Goal: Task Accomplishment & Management: Use online tool/utility

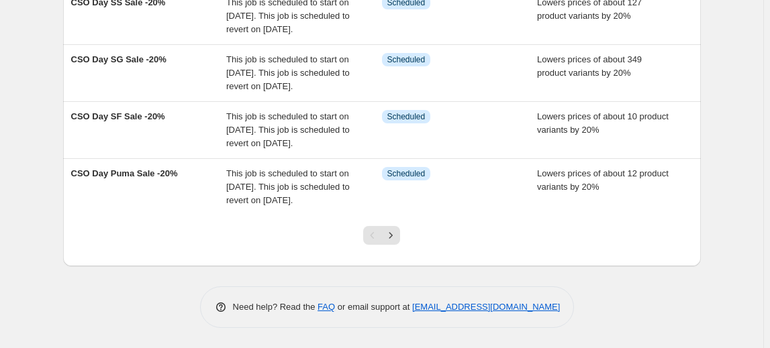
scroll to position [608, 0]
click at [397, 233] on icon "Next" at bounding box center [390, 235] width 13 height 13
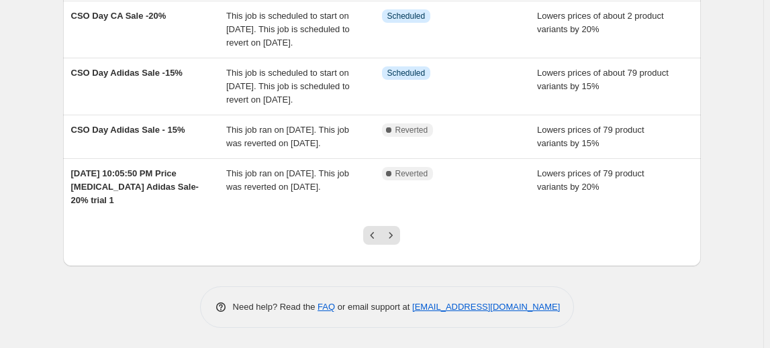
scroll to position [460, 0]
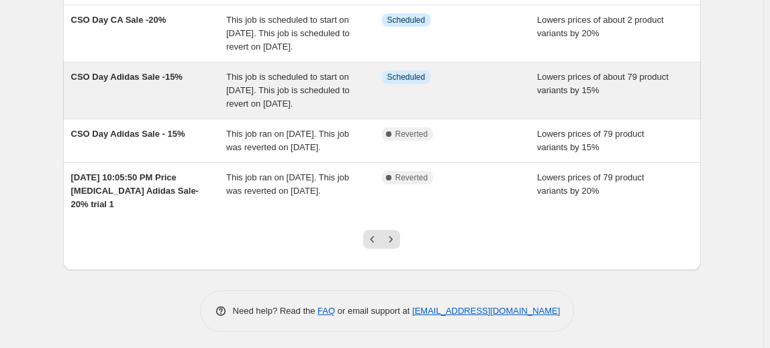
click at [124, 82] on span "CSO Day Adidas Sale -15%" at bounding box center [126, 77] width 111 height 10
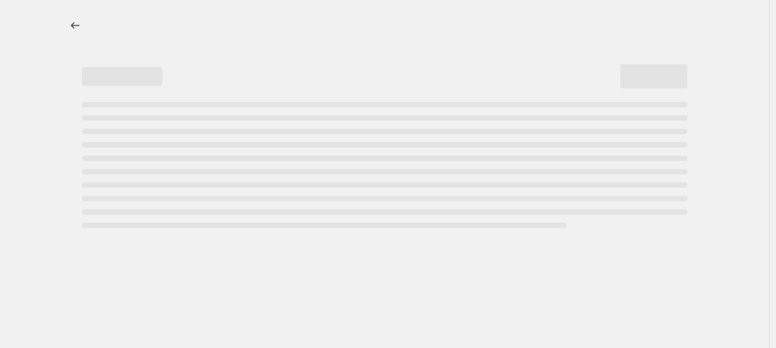
select select "percentage"
select select "no_change"
select select "inventory_quantity"
select select ">"
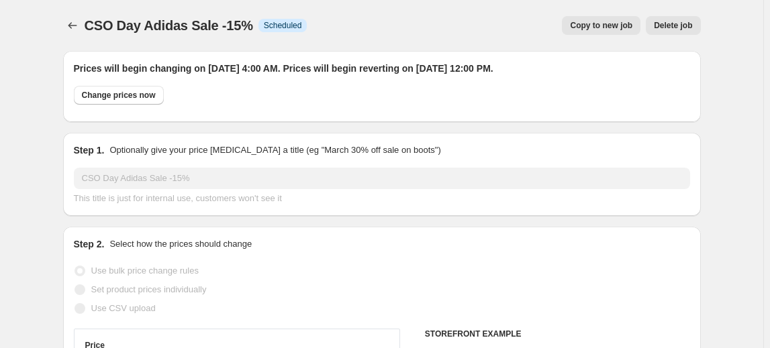
select select "vendor"
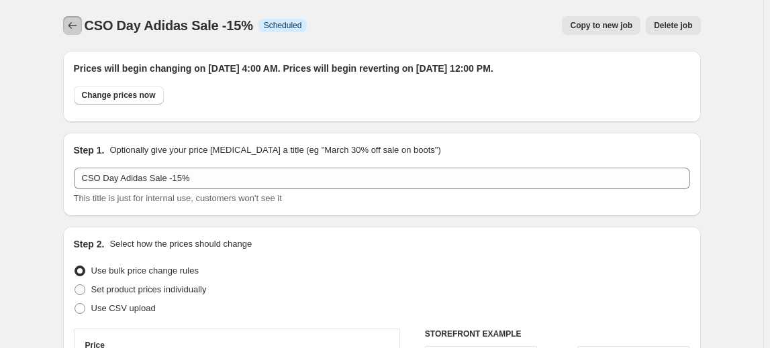
click at [78, 34] on button "Price change jobs" at bounding box center [72, 25] width 19 height 19
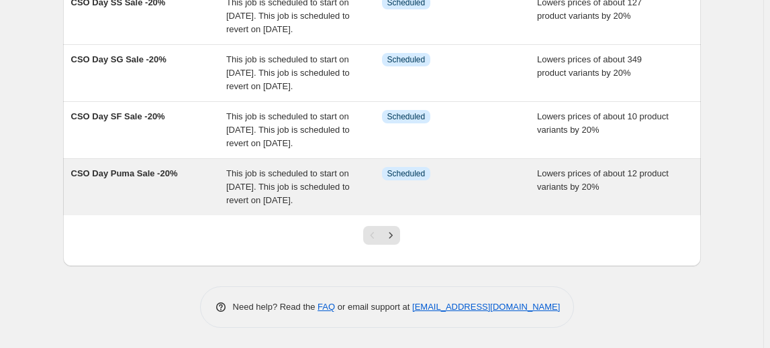
scroll to position [608, 0]
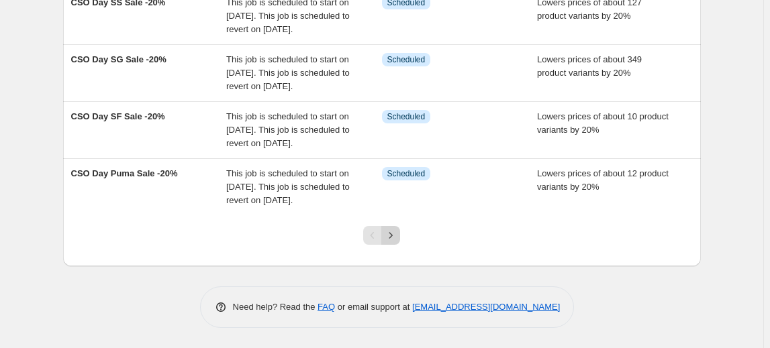
click at [392, 238] on icon "Next" at bounding box center [390, 235] width 13 height 13
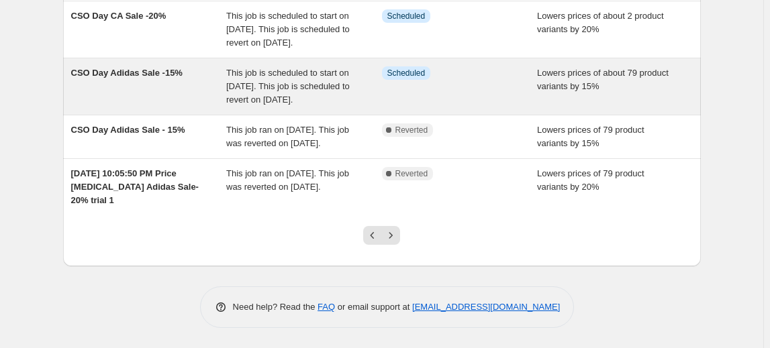
scroll to position [488, 0]
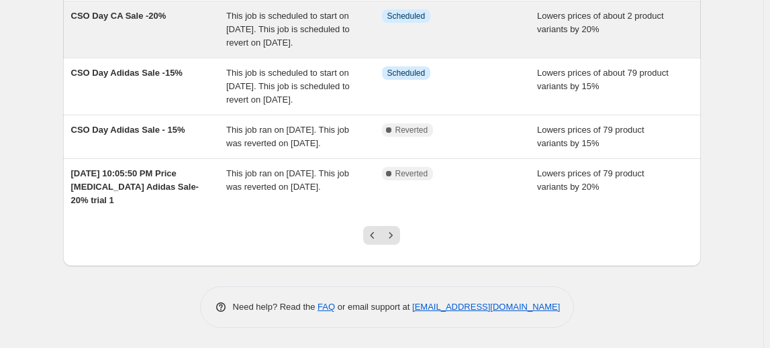
click at [138, 21] on span "CSO Day CA Sale -20%" at bounding box center [118, 16] width 95 height 10
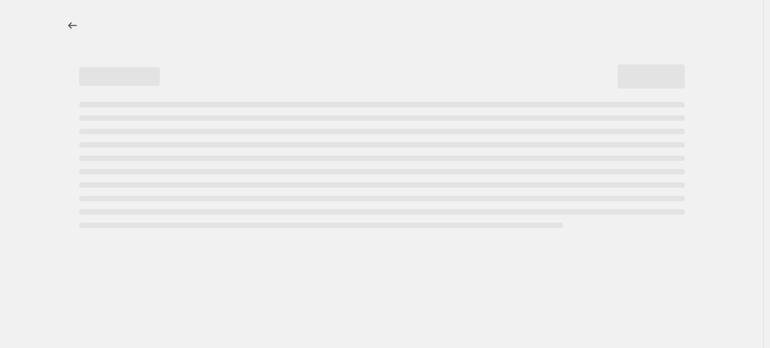
select select "percentage"
select select "no_change"
select select "vendor"
select select "product_status"
select select "inventory_quantity"
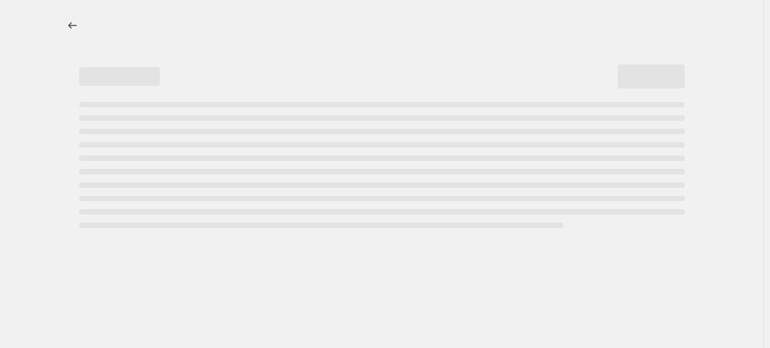
select select ">"
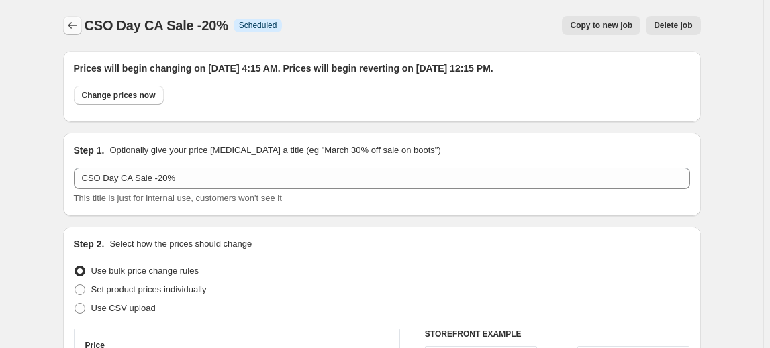
click at [82, 27] on button "Price change jobs" at bounding box center [72, 25] width 19 height 19
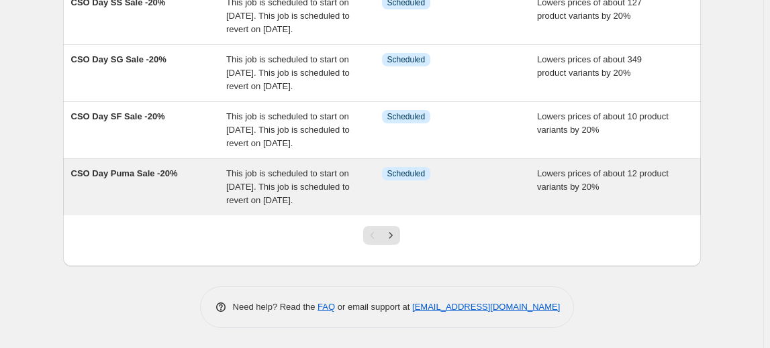
scroll to position [608, 0]
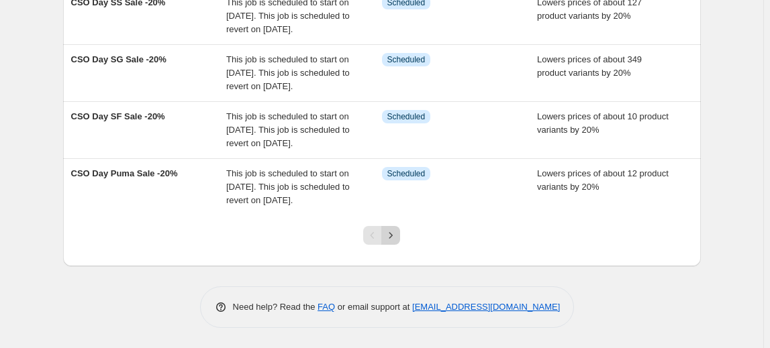
click at [393, 237] on icon "Next" at bounding box center [390, 235] width 3 height 6
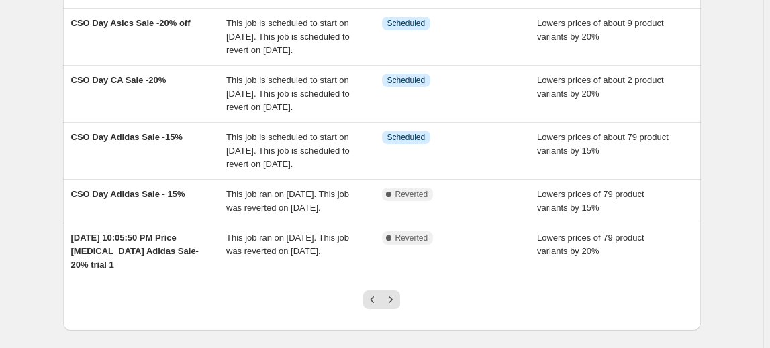
scroll to position [427, 0]
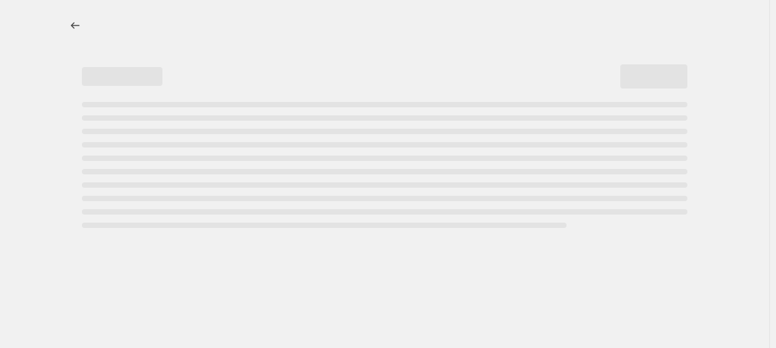
select select "percentage"
select select "no_change"
select select "vendor"
select select "product_status"
select select "inventory_quantity"
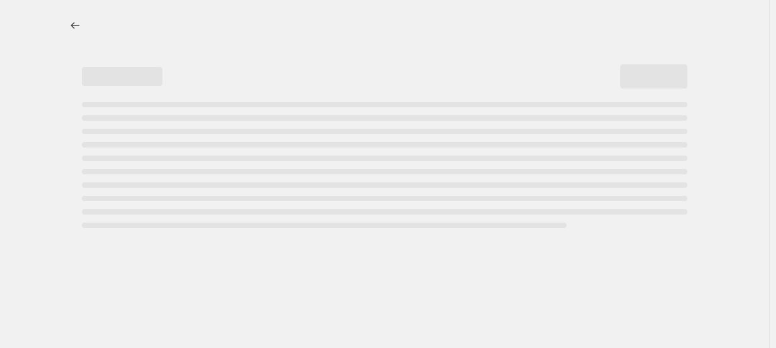
select select ">"
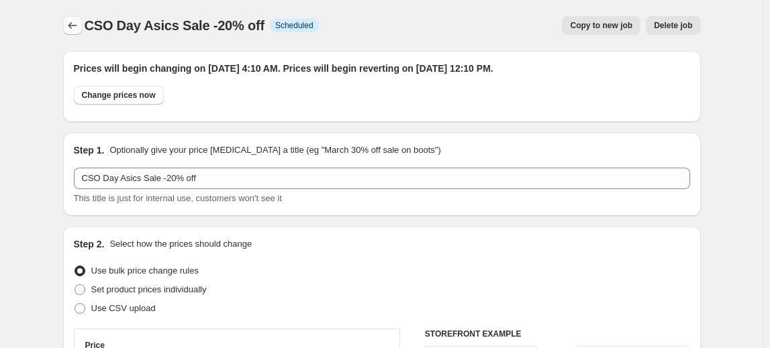
click at [66, 21] on button "Price change jobs" at bounding box center [72, 25] width 19 height 19
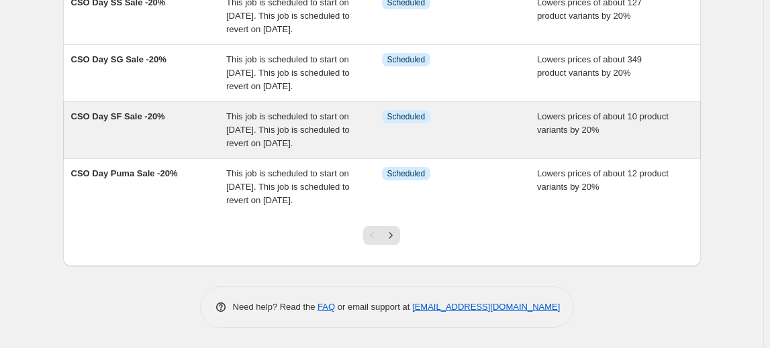
scroll to position [608, 0]
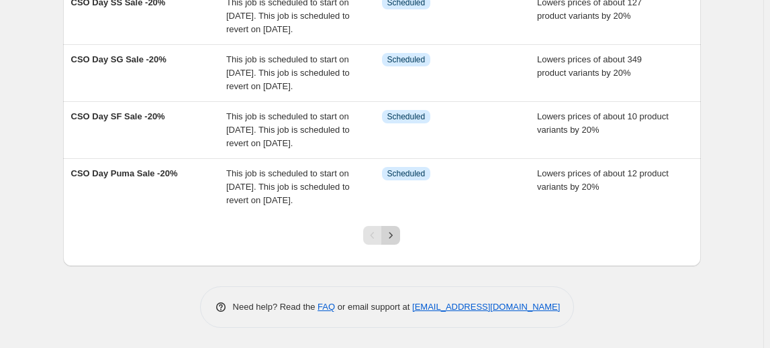
click at [400, 238] on button "Next" at bounding box center [390, 235] width 19 height 19
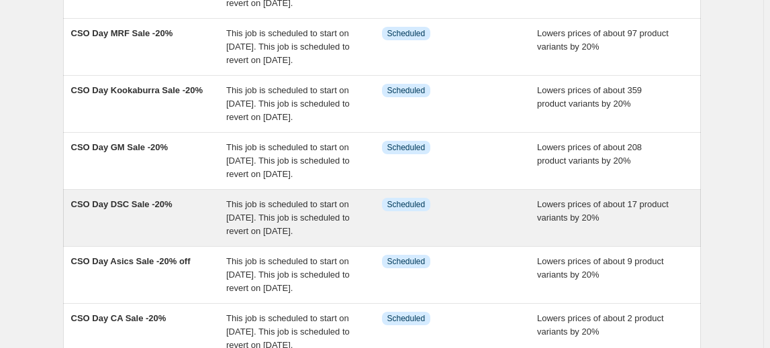
scroll to position [183, 0]
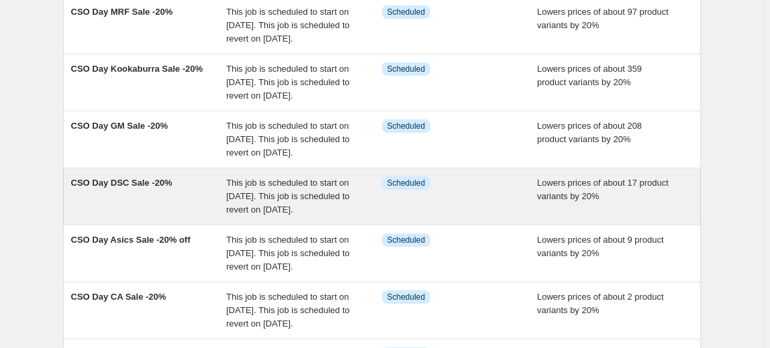
click at [145, 188] on span "CSO Day DSC Sale -20%" at bounding box center [121, 183] width 101 height 10
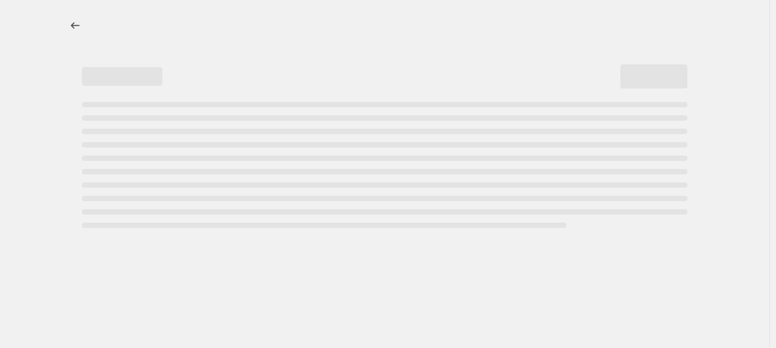
select select "percentage"
select select "no_change"
select select "vendor"
select select "product_status"
select select "inventory_quantity"
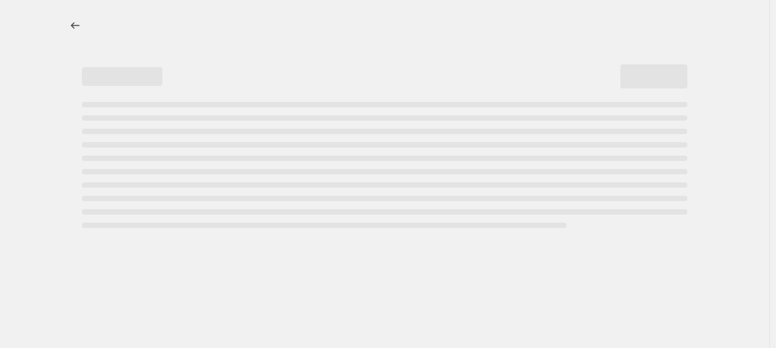
select select ">"
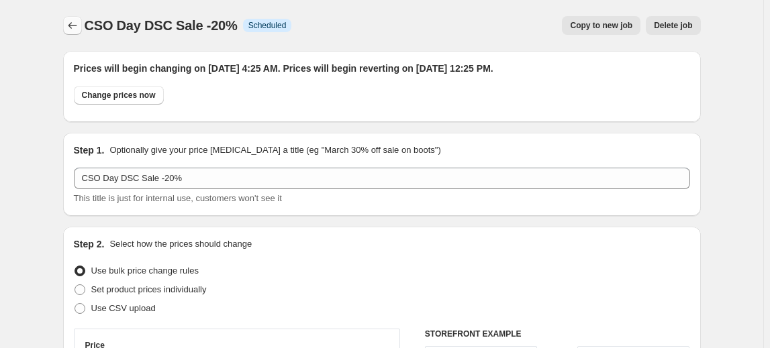
click at [79, 28] on icon "Price change jobs" at bounding box center [72, 25] width 13 height 13
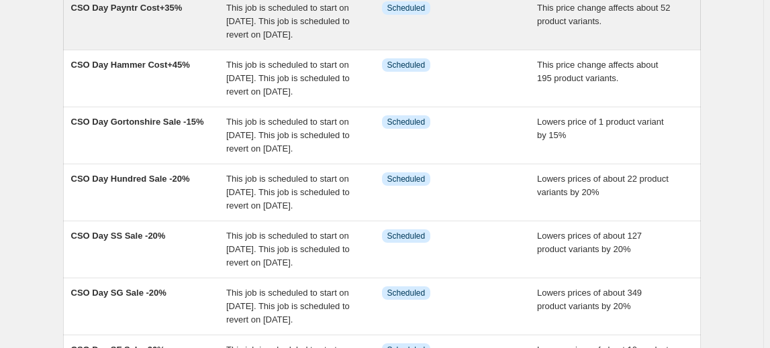
scroll to position [608, 0]
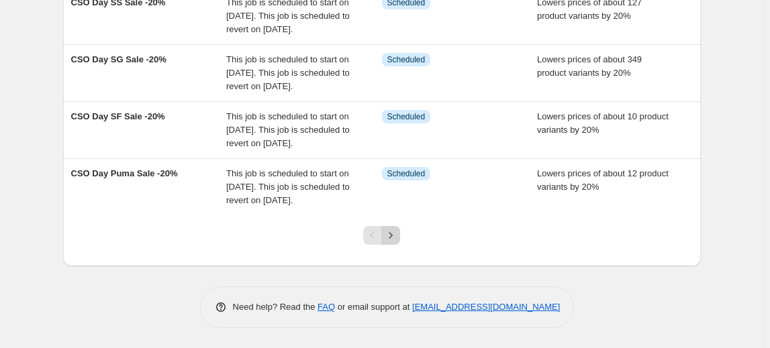
click at [393, 236] on icon "Next" at bounding box center [390, 235] width 13 height 13
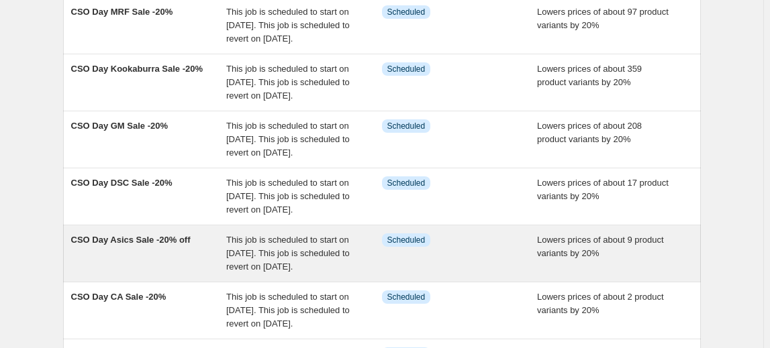
scroll to position [244, 0]
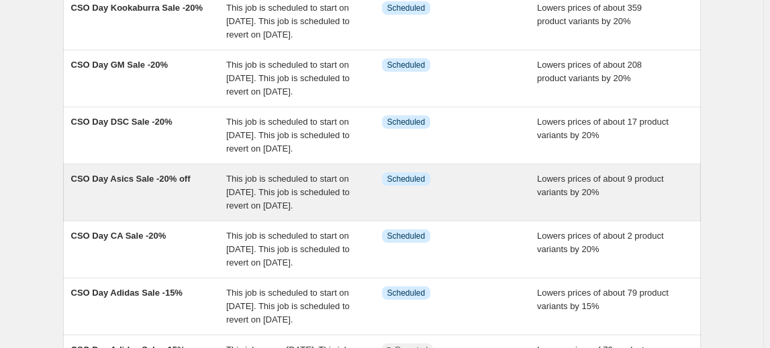
drag, startPoint x: 144, startPoint y: 243, endPoint x: 120, endPoint y: 243, distance: 24.2
click at [120, 184] on span "CSO Day Asics Sale -20% off" at bounding box center [130, 179] width 119 height 10
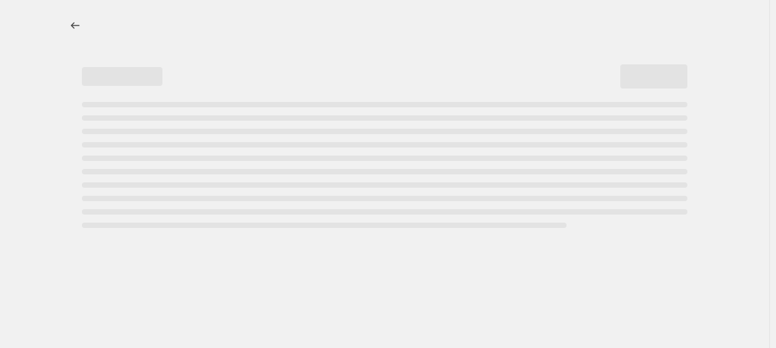
select select "percentage"
select select "no_change"
select select "vendor"
select select "product_status"
select select "inventory_quantity"
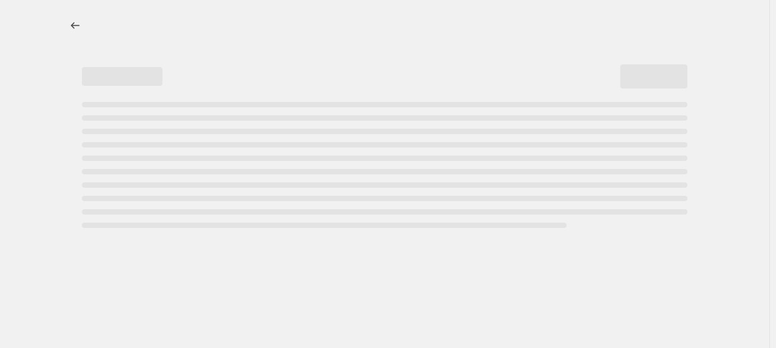
select select ">"
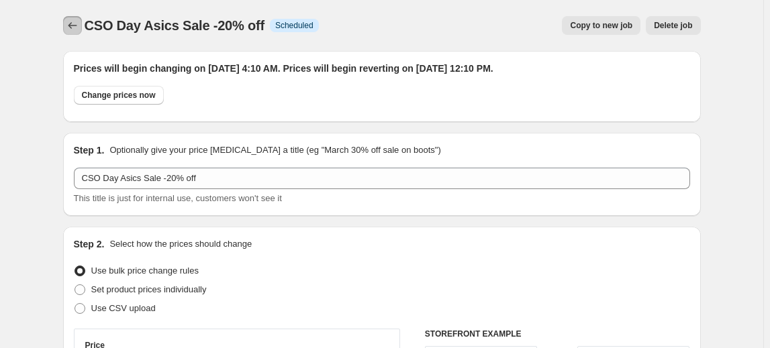
click at [76, 32] on button "Price change jobs" at bounding box center [72, 25] width 19 height 19
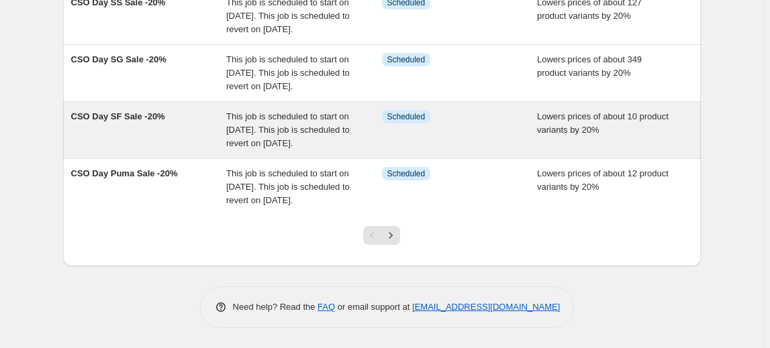
scroll to position [608, 0]
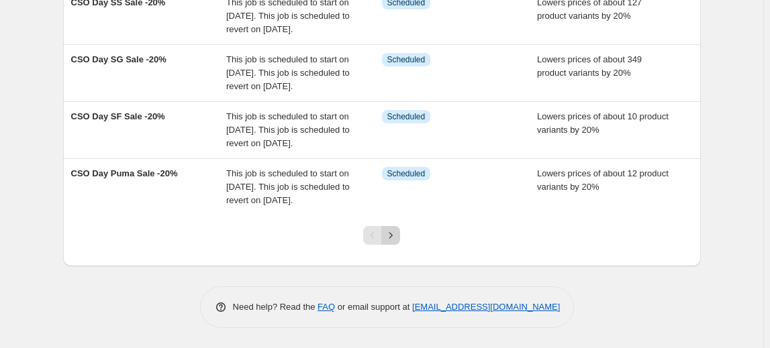
click at [388, 235] on icon "Next" at bounding box center [390, 235] width 13 height 13
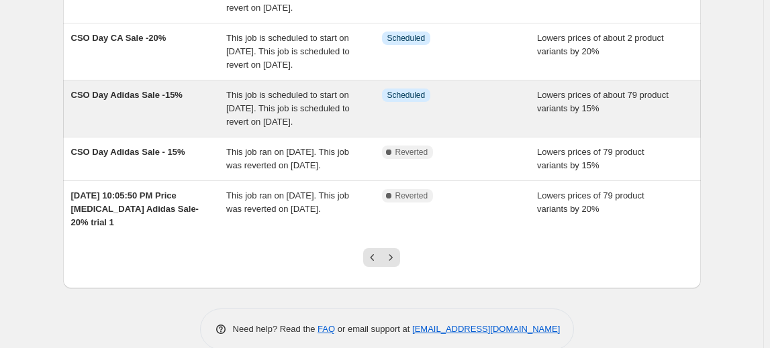
scroll to position [366, 0]
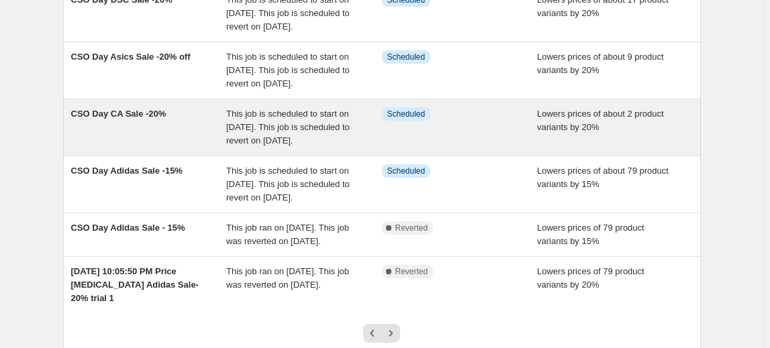
click at [122, 119] on span "CSO Day CA Sale -20%" at bounding box center [118, 114] width 95 height 10
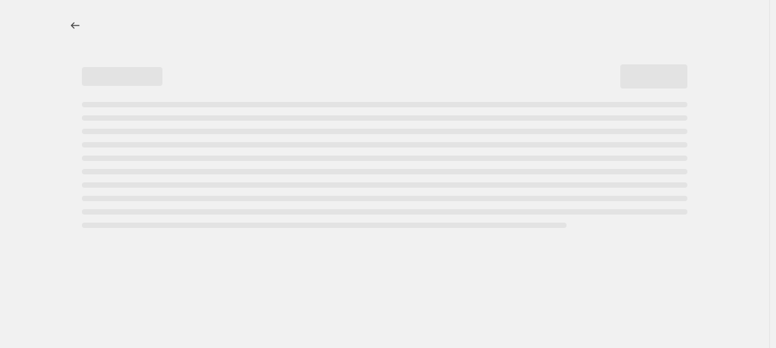
select select "percentage"
select select "no_change"
select select "vendor"
select select "product_status"
select select "inventory_quantity"
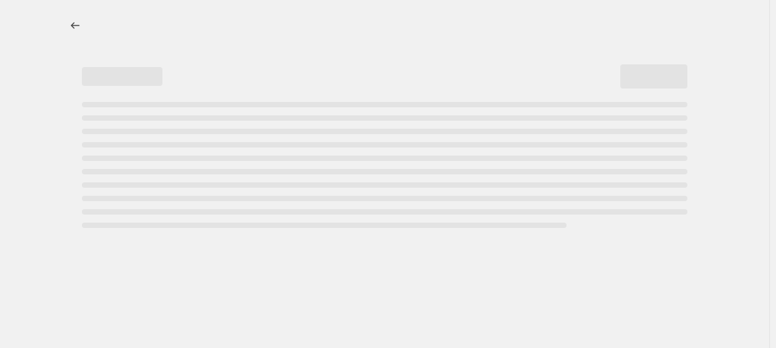
select select ">"
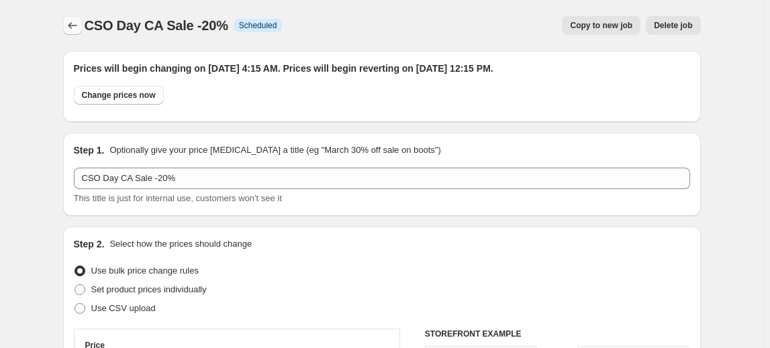
click at [72, 24] on icon "Price change jobs" at bounding box center [72, 25] width 9 height 7
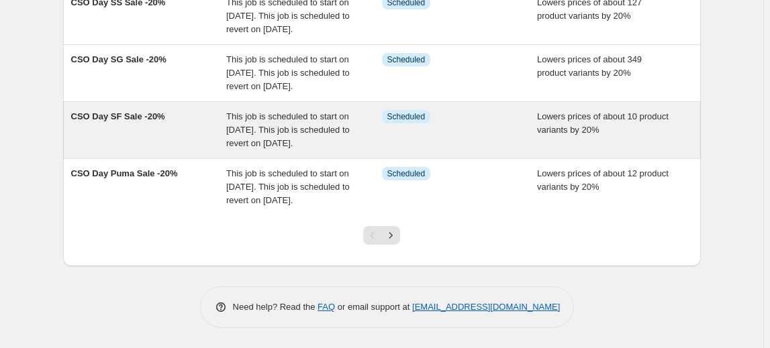
scroll to position [608, 0]
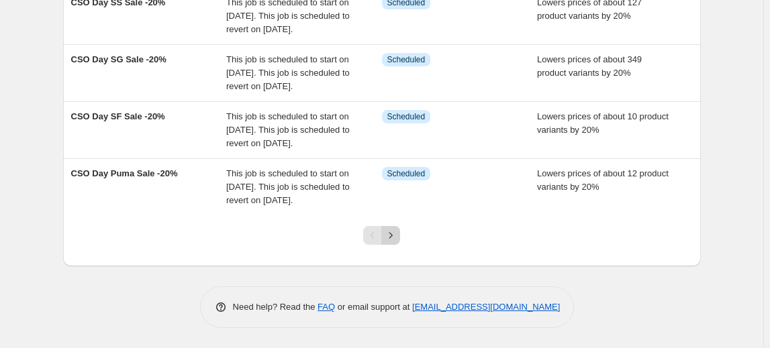
click at [397, 234] on icon "Next" at bounding box center [390, 235] width 13 height 13
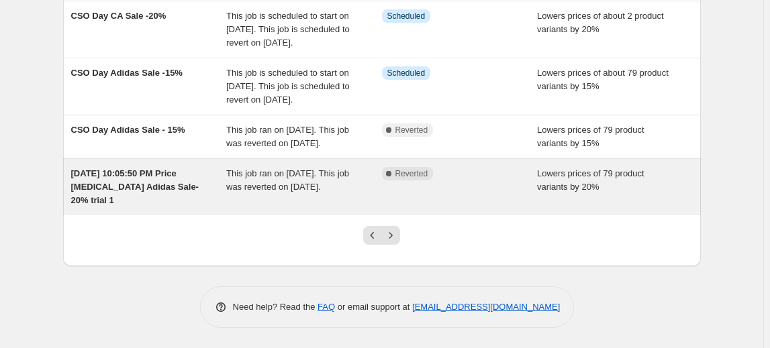
scroll to position [460, 0]
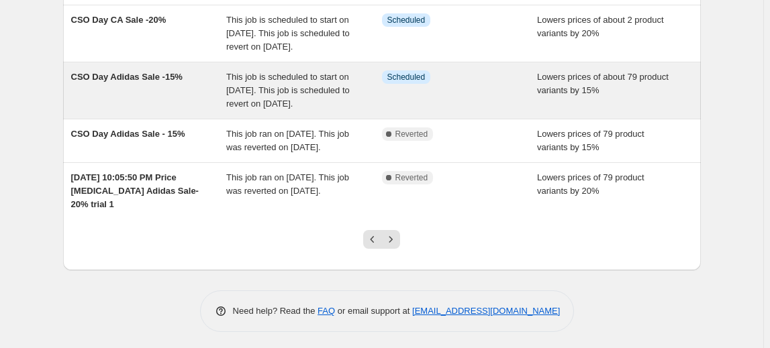
click at [160, 82] on span "CSO Day Adidas Sale -15%" at bounding box center [126, 77] width 111 height 10
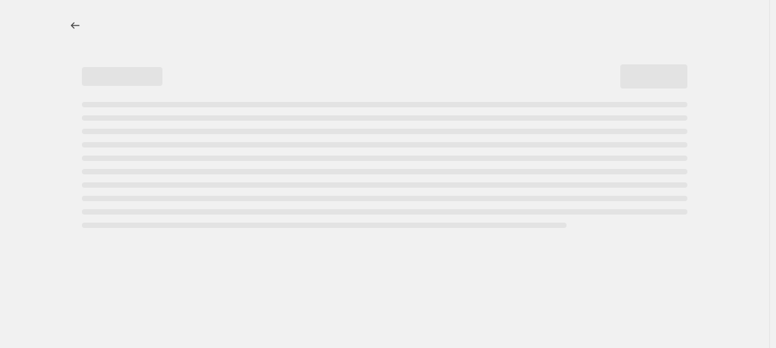
select select "percentage"
select select "no_change"
select select "vendor"
select select "product_status"
select select "inventory_quantity"
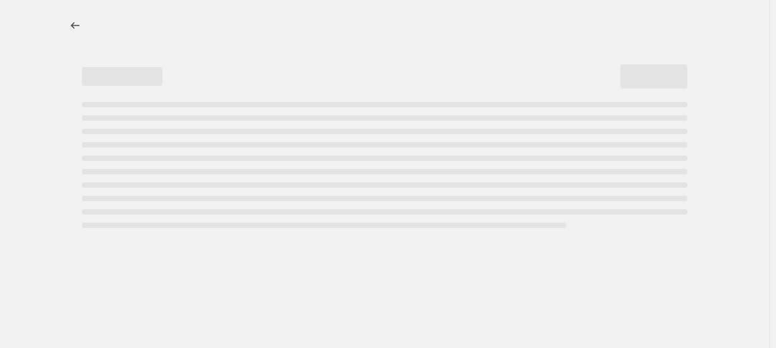
select select ">"
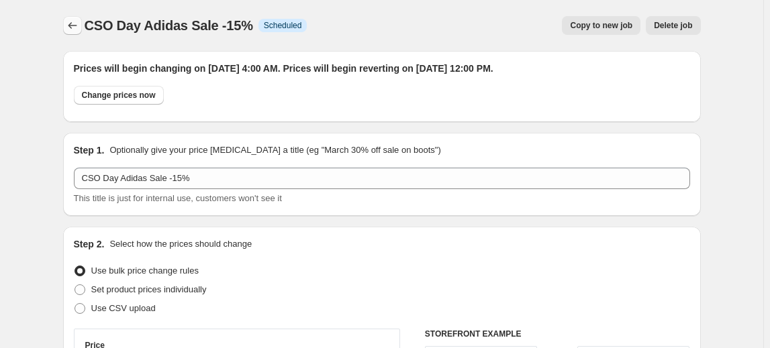
click at [76, 23] on icon "Price change jobs" at bounding box center [72, 25] width 13 height 13
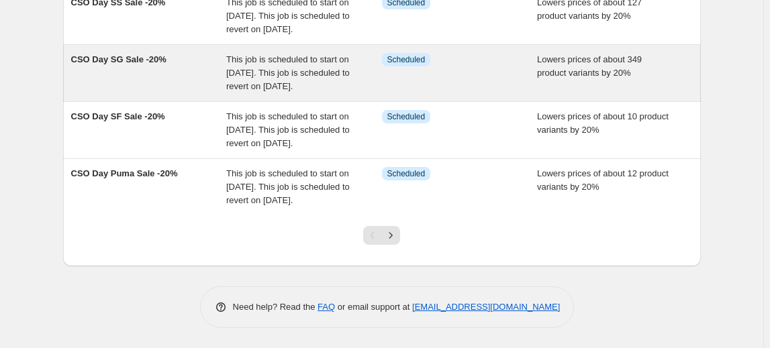
scroll to position [608, 0]
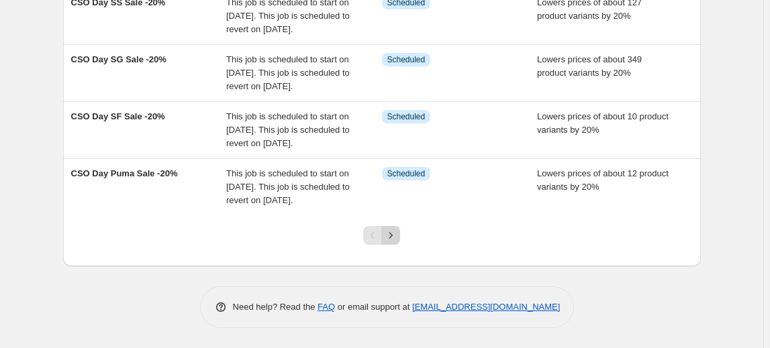
click at [390, 236] on icon "Next" at bounding box center [390, 235] width 13 height 13
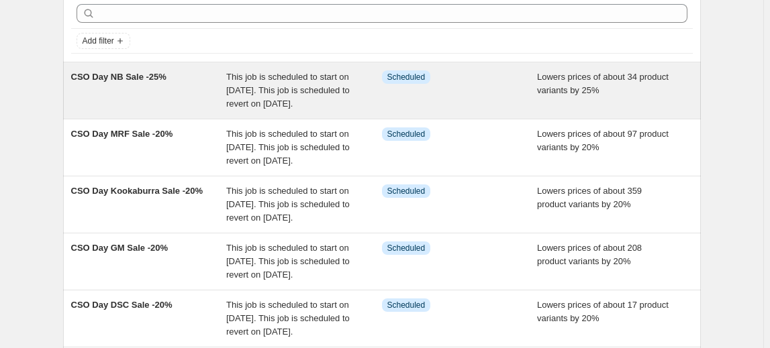
scroll to position [183, 0]
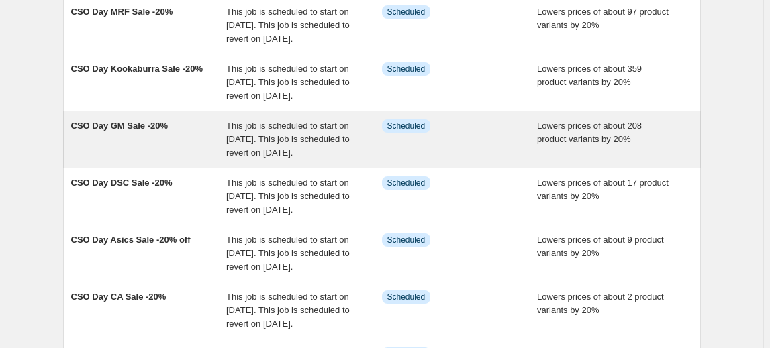
click at [137, 131] on span "CSO Day GM Sale -20%" at bounding box center [119, 126] width 97 height 10
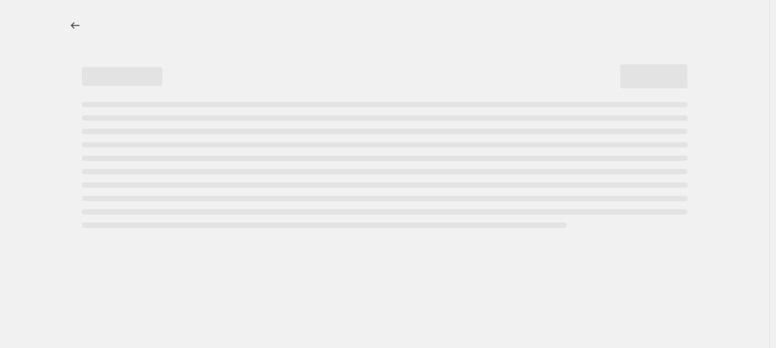
select select "percentage"
select select "no_change"
select select "vendor"
select select "product_status"
select select "inventory_quantity"
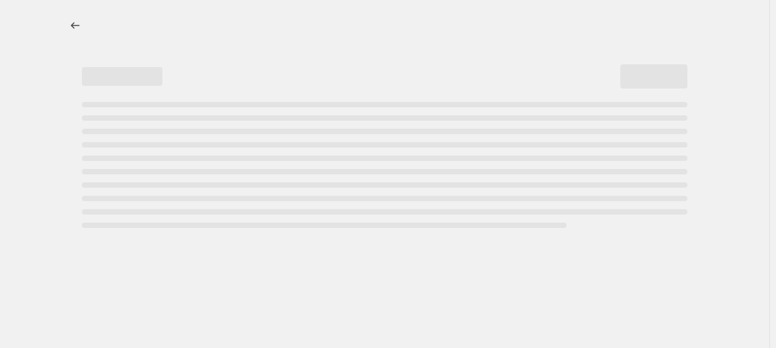
select select ">"
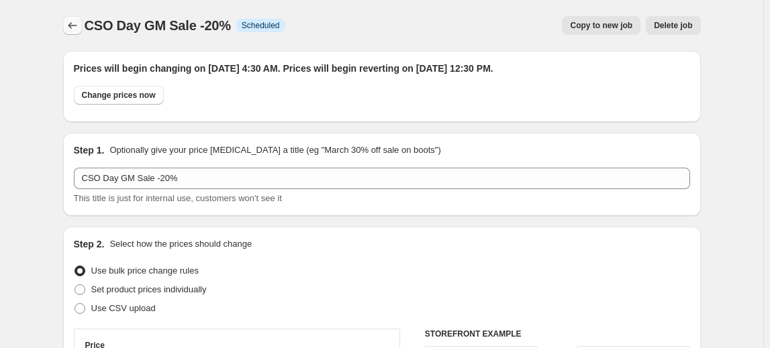
click at [82, 28] on button "Price change jobs" at bounding box center [72, 25] width 19 height 19
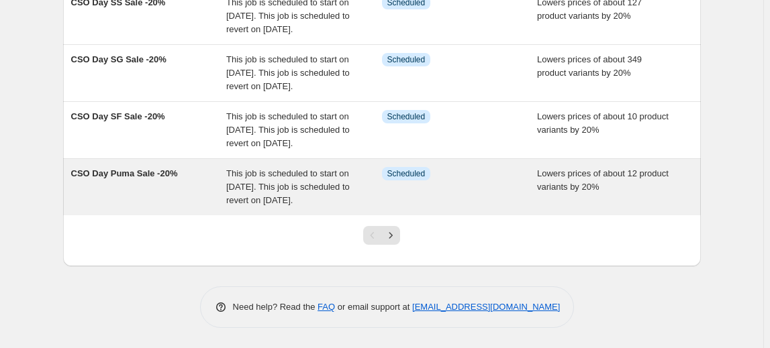
scroll to position [608, 0]
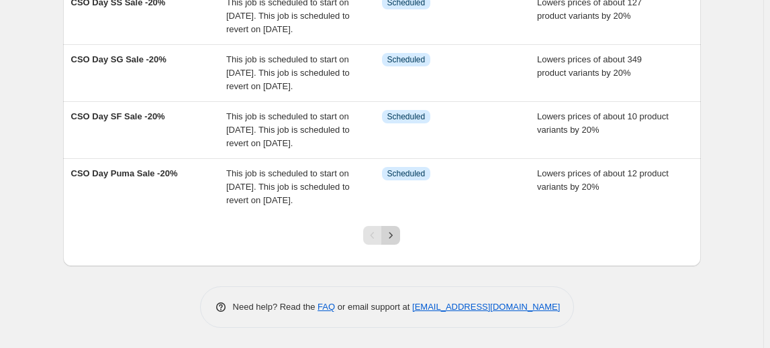
click at [394, 234] on icon "Next" at bounding box center [390, 235] width 13 height 13
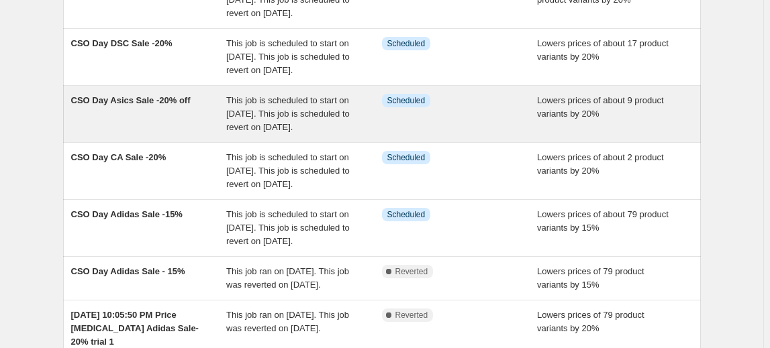
scroll to position [244, 0]
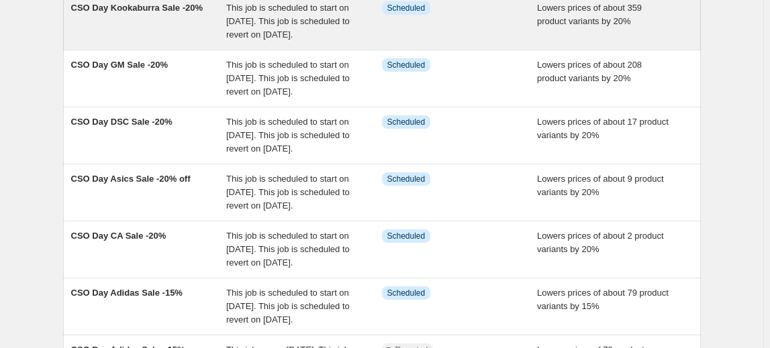
click at [150, 13] on span "CSO Day Kookaburra Sale -20%" at bounding box center [137, 8] width 132 height 10
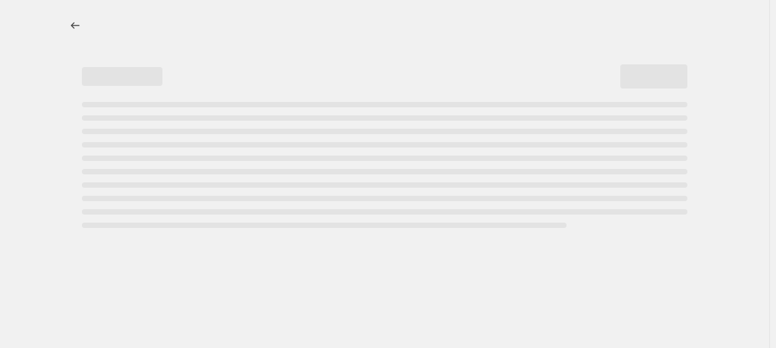
select select "percentage"
select select "no_change"
select select "vendor"
select select "product_status"
select select "inventory_quantity"
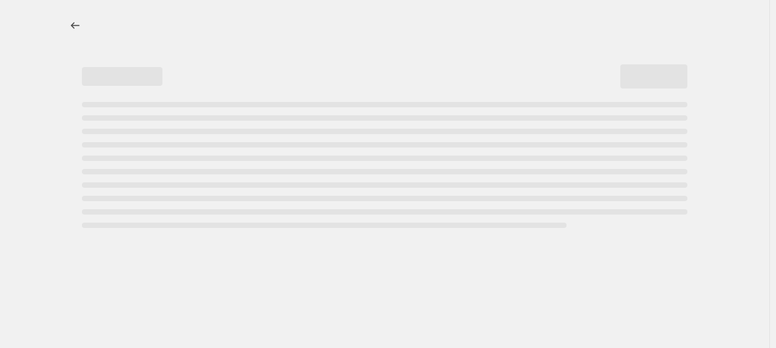
select select ">"
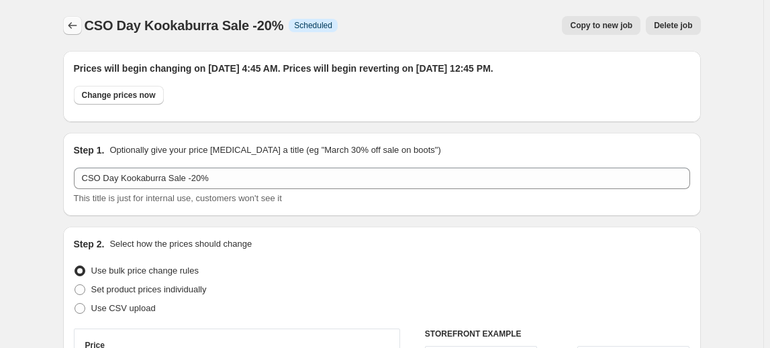
click at [75, 18] on button "Price change jobs" at bounding box center [72, 25] width 19 height 19
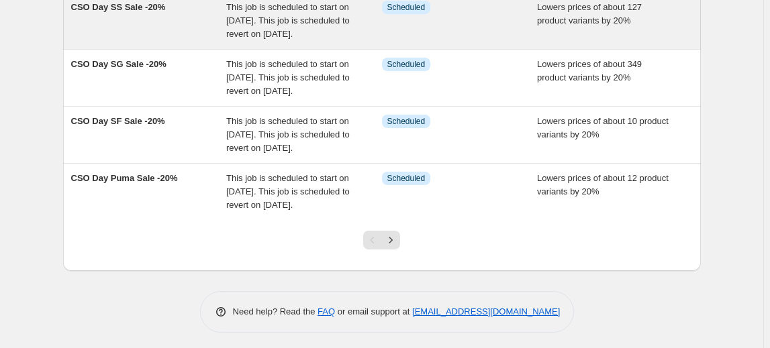
scroll to position [549, 0]
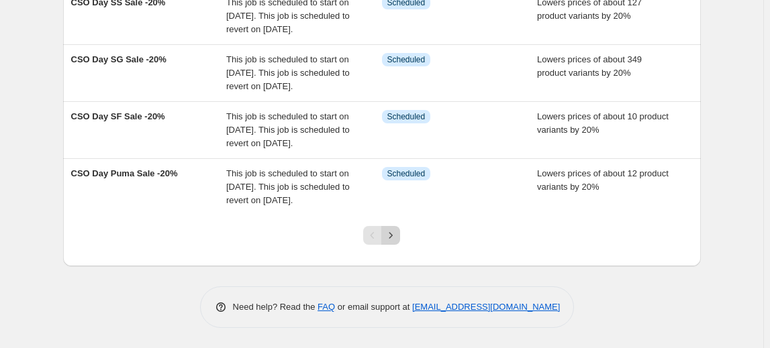
click at [396, 242] on icon "Next" at bounding box center [390, 235] width 13 height 13
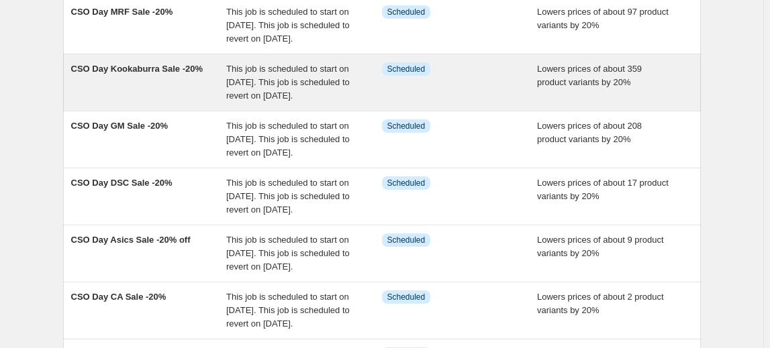
scroll to position [121, 0]
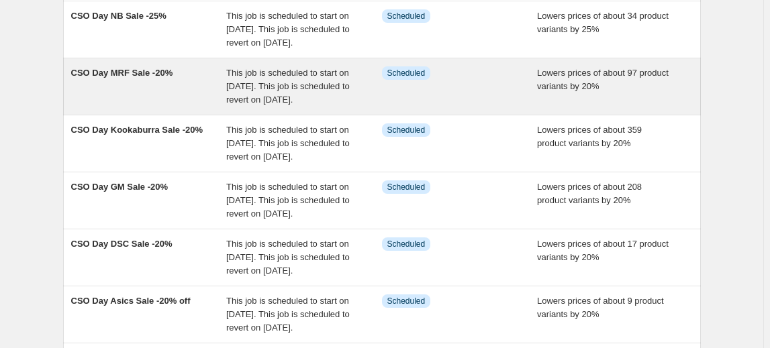
click at [160, 78] on span "CSO Day MRF Sale -20%" at bounding box center [122, 73] width 102 height 10
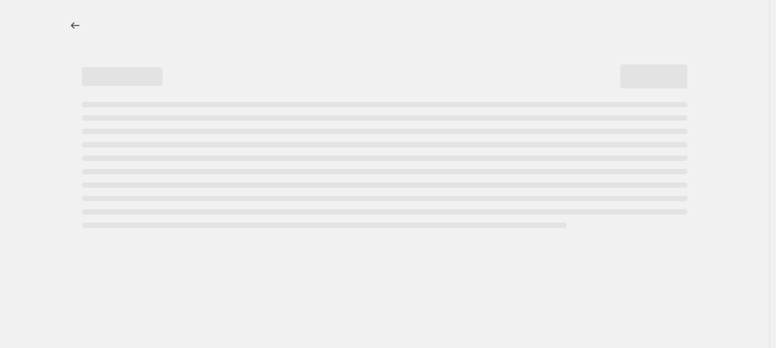
select select "percentage"
select select "no_change"
select select "vendor"
select select "product_status"
select select "inventory_quantity"
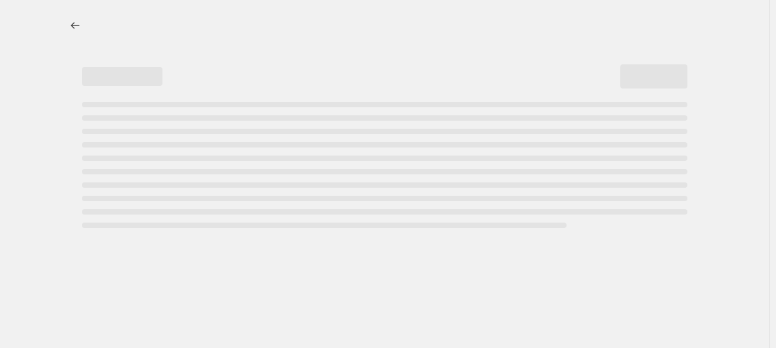
select select ">"
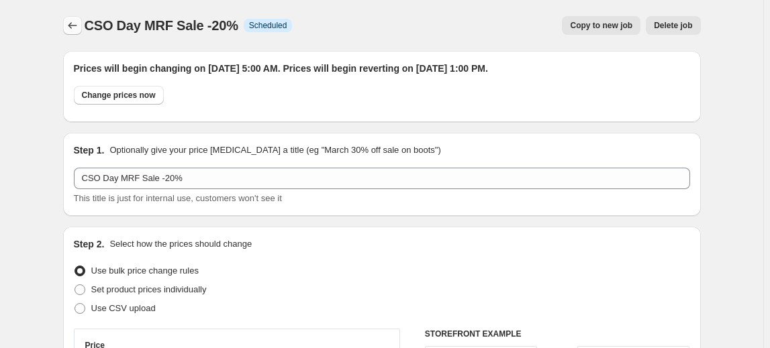
click at [77, 21] on icon "Price change jobs" at bounding box center [72, 25] width 13 height 13
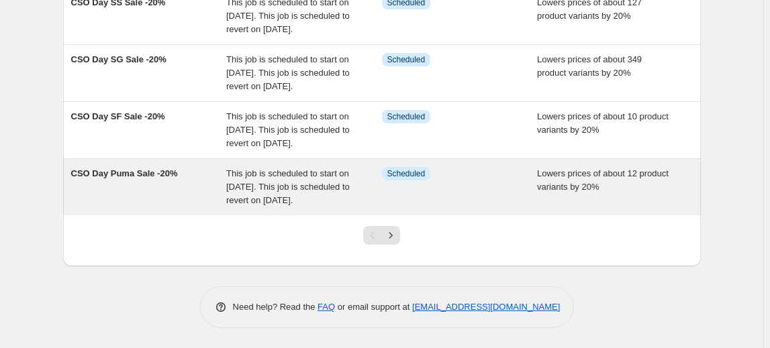
scroll to position [608, 0]
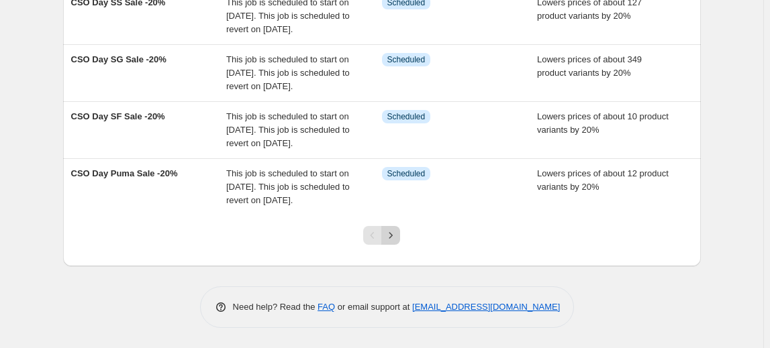
click at [390, 236] on icon "Next" at bounding box center [390, 235] width 13 height 13
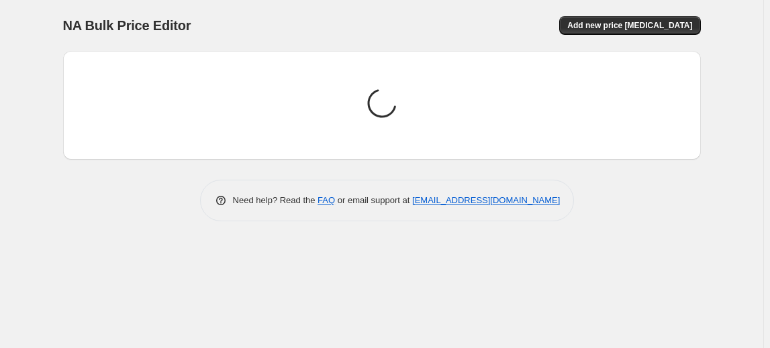
scroll to position [0, 0]
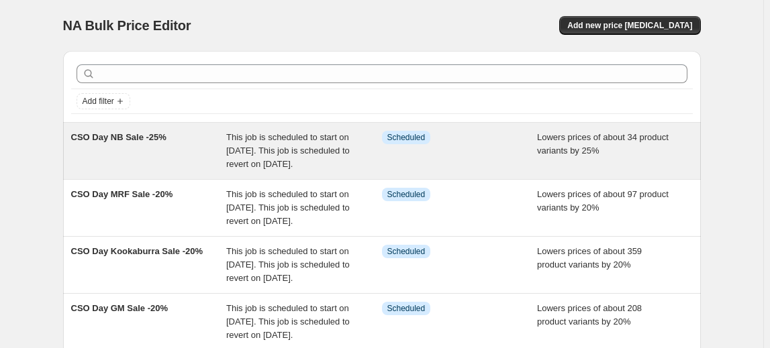
click at [97, 138] on span "CSO Day NB Sale -25%" at bounding box center [118, 137] width 95 height 10
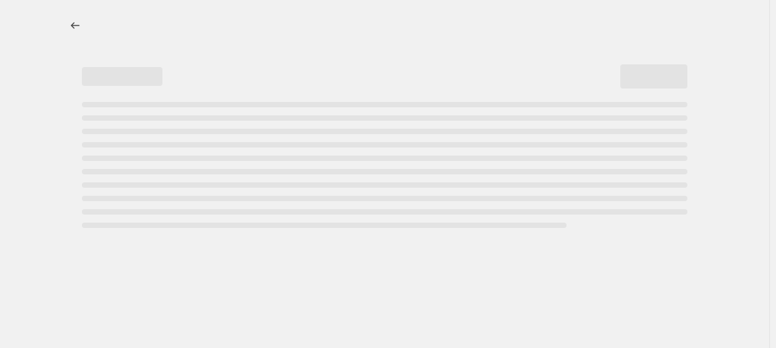
select select "percentage"
select select "no_change"
select select "vendor"
select select "product_status"
select select "inventory_quantity"
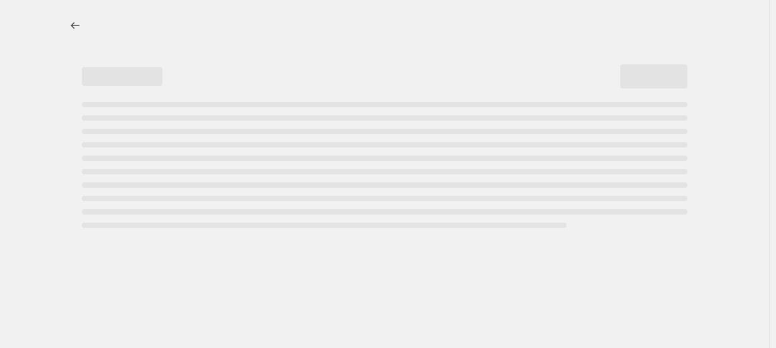
select select ">"
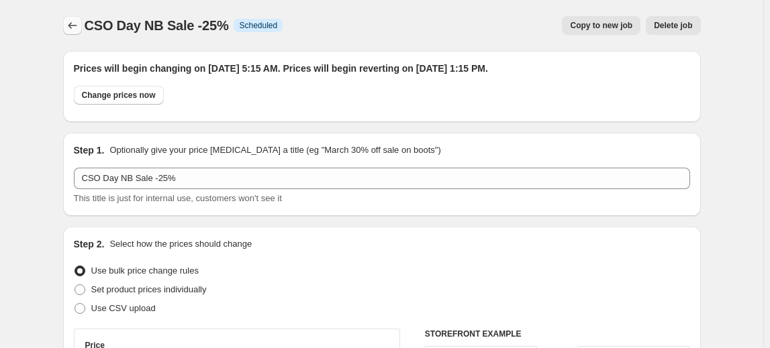
click at [71, 19] on icon "Price change jobs" at bounding box center [72, 25] width 13 height 13
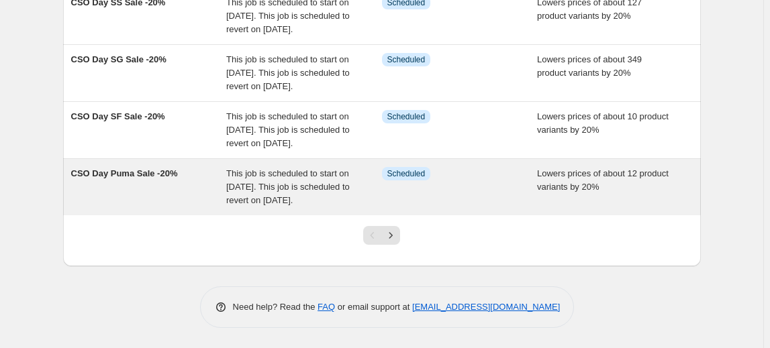
scroll to position [608, 0]
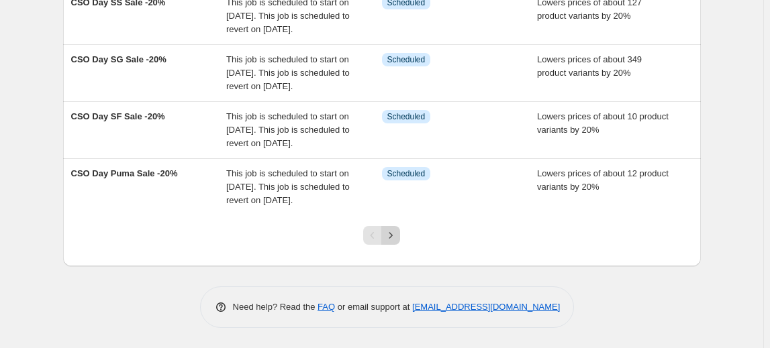
click at [397, 232] on icon "Next" at bounding box center [390, 235] width 13 height 13
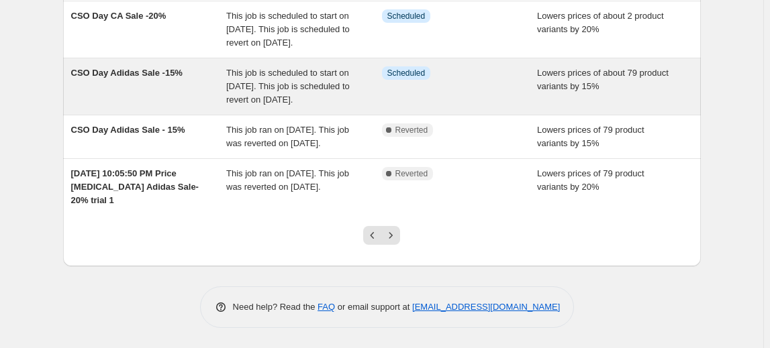
scroll to position [581, 0]
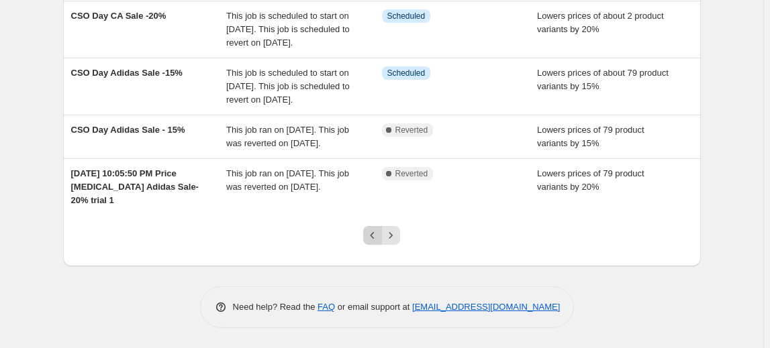
click at [368, 236] on icon "Previous" at bounding box center [372, 235] width 13 height 13
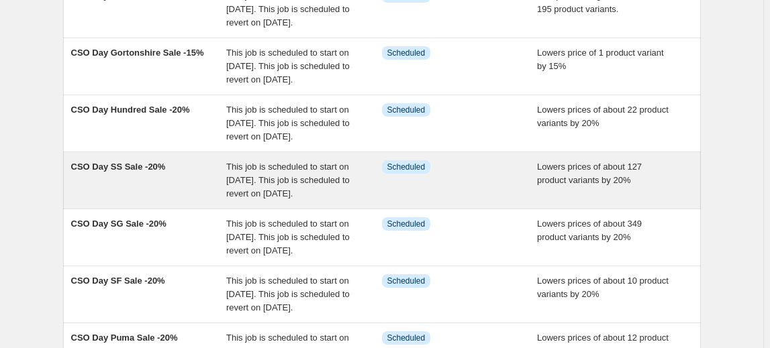
scroll to position [549, 0]
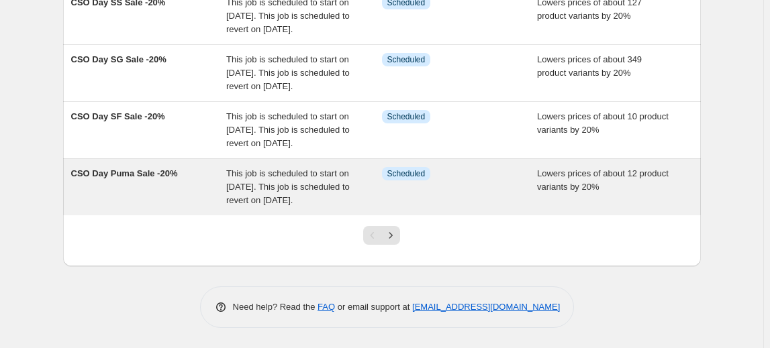
click at [109, 178] on span "CSO Day Puma Sale -20%" at bounding box center [124, 173] width 107 height 10
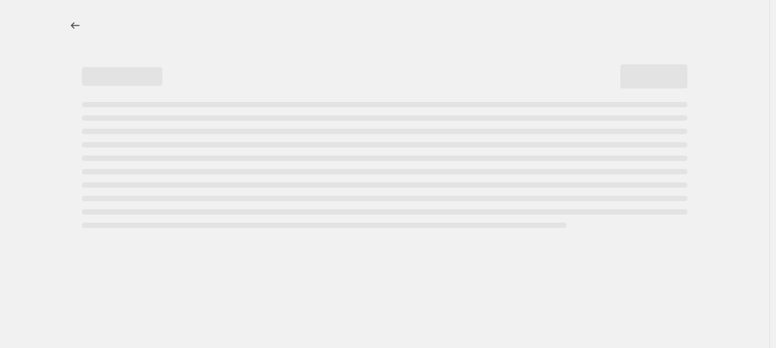
select select "percentage"
select select "no_change"
select select "vendor"
select select "product_status"
select select "inventory_quantity"
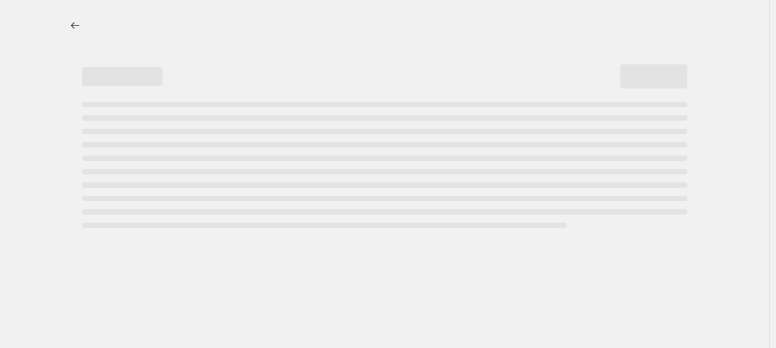
select select ">"
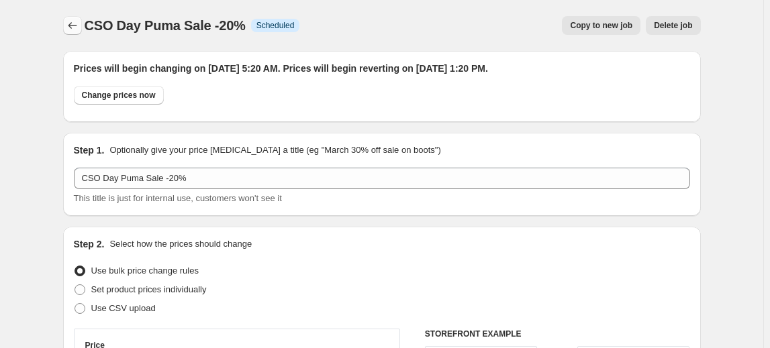
click at [74, 30] on icon "Price change jobs" at bounding box center [72, 25] width 13 height 13
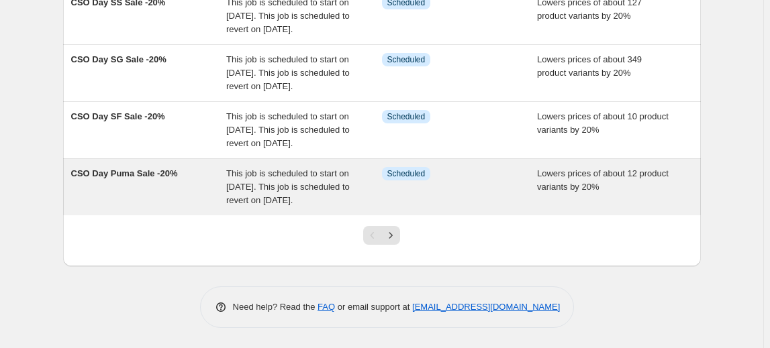
scroll to position [548, 0]
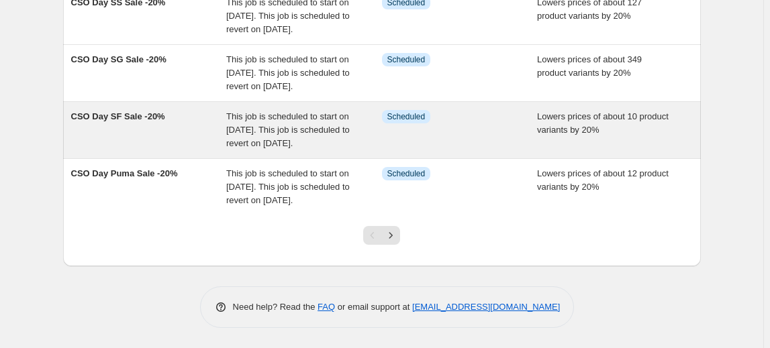
click at [133, 121] on span "CSO Day SF Sale -20%" at bounding box center [118, 116] width 94 height 10
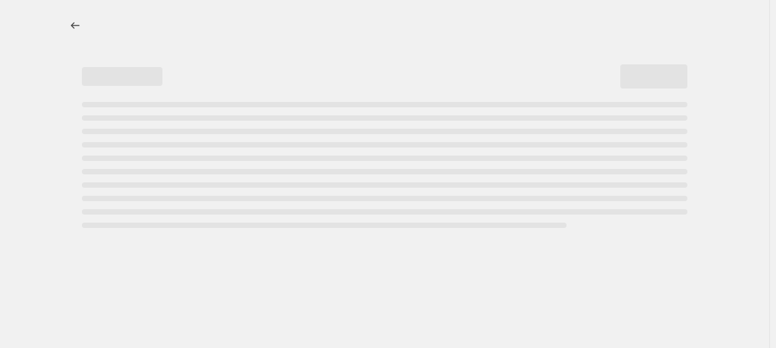
select select "percentage"
select select "no_change"
select select "vendor"
select select "product_status"
select select "inventory_quantity"
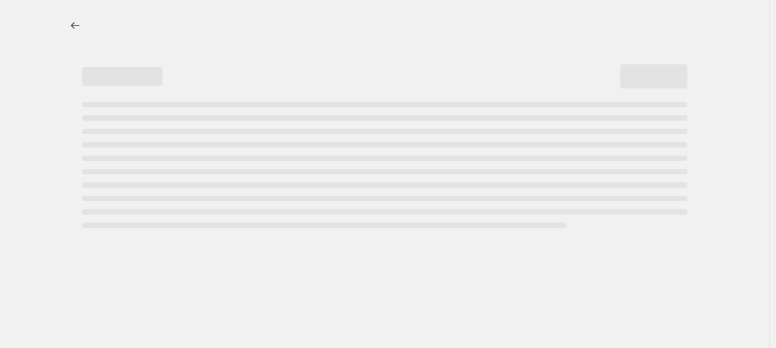
select select ">"
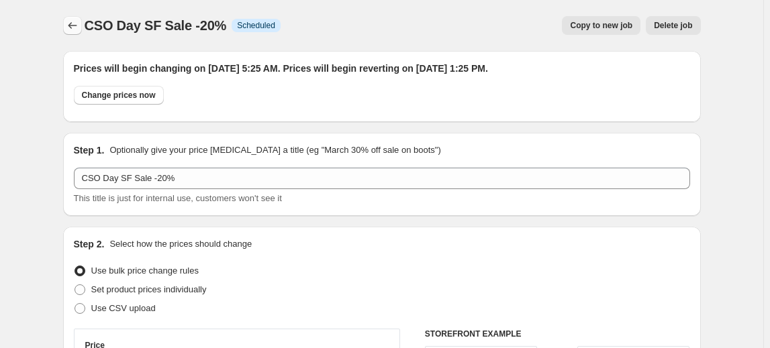
click at [79, 25] on icon "Price change jobs" at bounding box center [72, 25] width 13 height 13
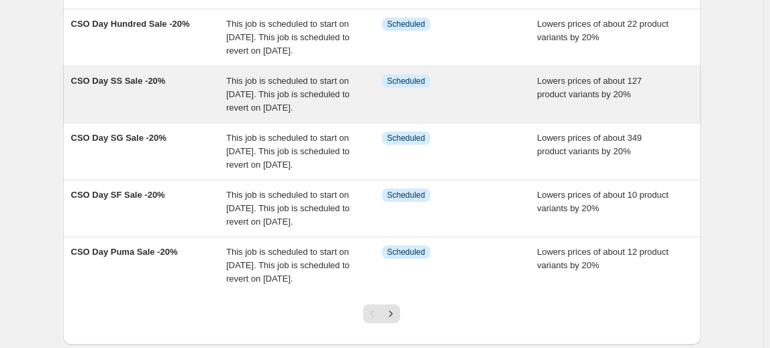
scroll to position [427, 0]
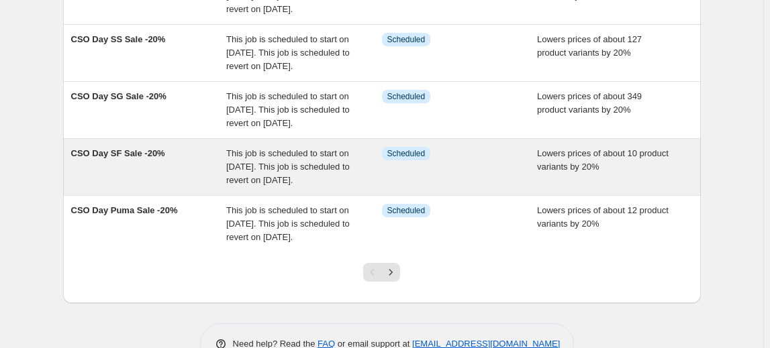
click at [127, 158] on span "CSO Day SF Sale -20%" at bounding box center [118, 153] width 94 height 10
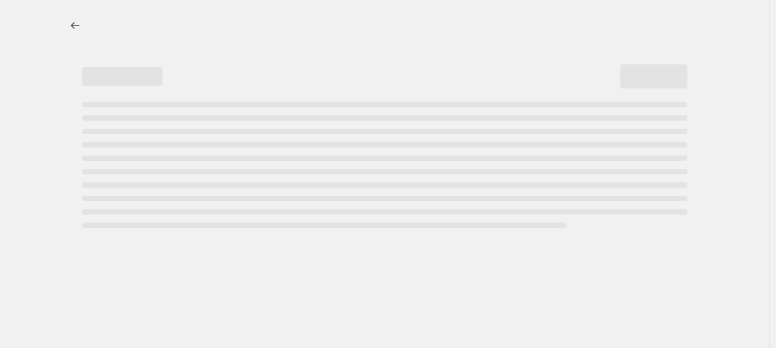
select select "percentage"
select select "no_change"
select select "vendor"
select select "product_status"
select select "inventory_quantity"
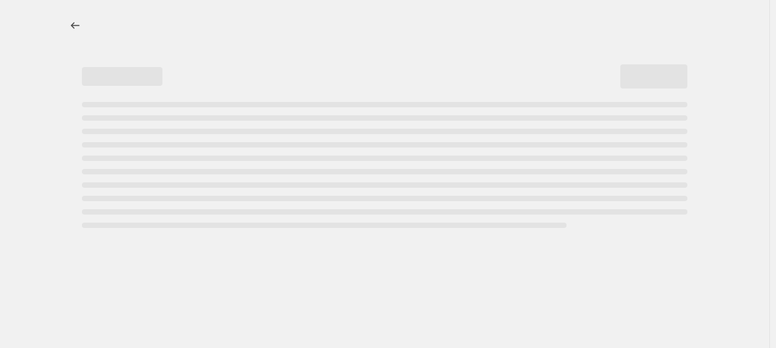
select select ">"
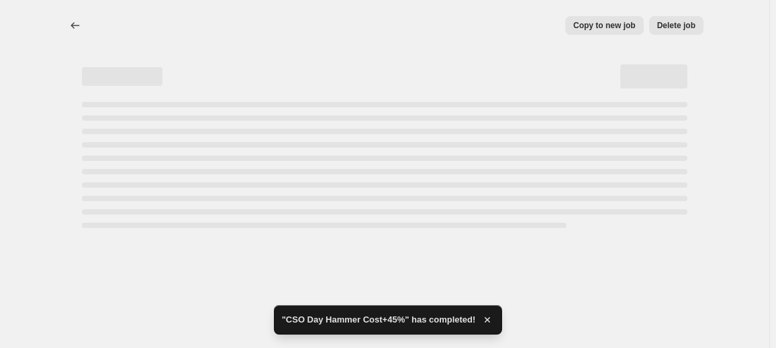
select select "percentage"
select select "no_change"
select select "vendor"
select select "product_status"
select select "inventory_quantity"
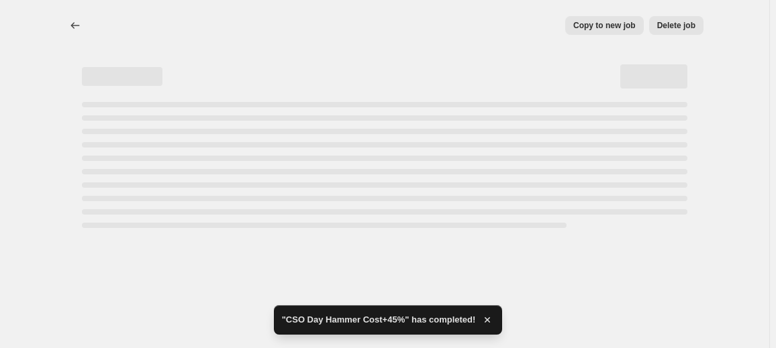
select select ">"
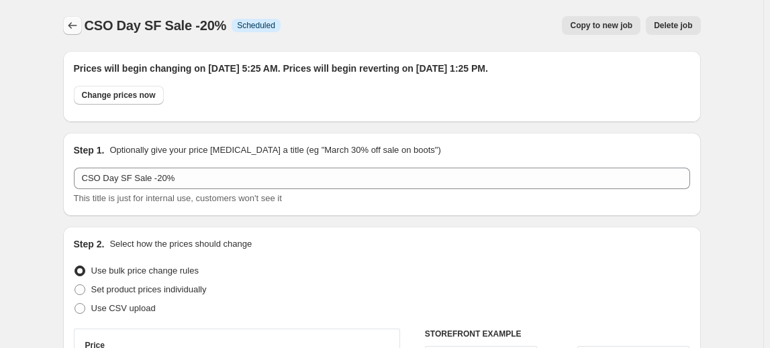
click at [73, 26] on icon "Price change jobs" at bounding box center [72, 25] width 13 height 13
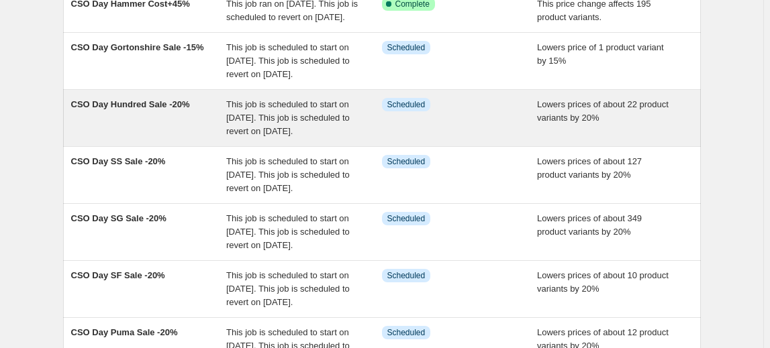
scroll to position [366, 0]
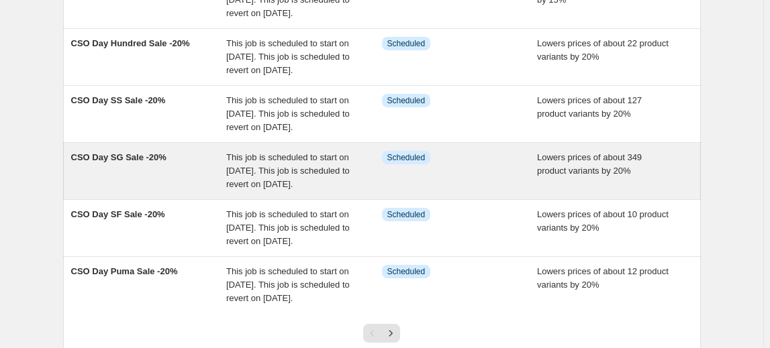
click at [129, 191] on div "CSO Day SG Sale -20%" at bounding box center [149, 171] width 156 height 40
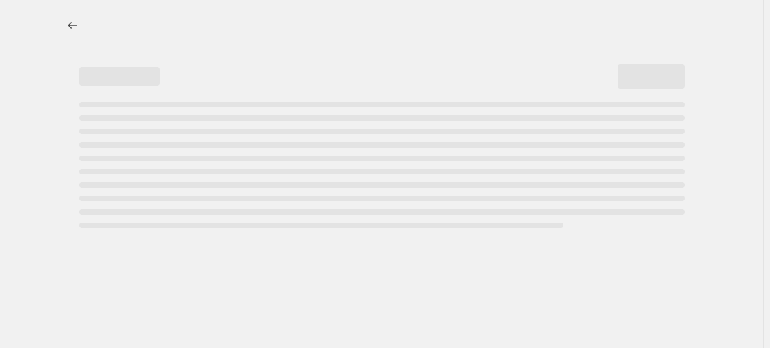
select select "percentage"
select select "no_change"
select select "vendor"
select select "product_status"
select select "inventory_quantity"
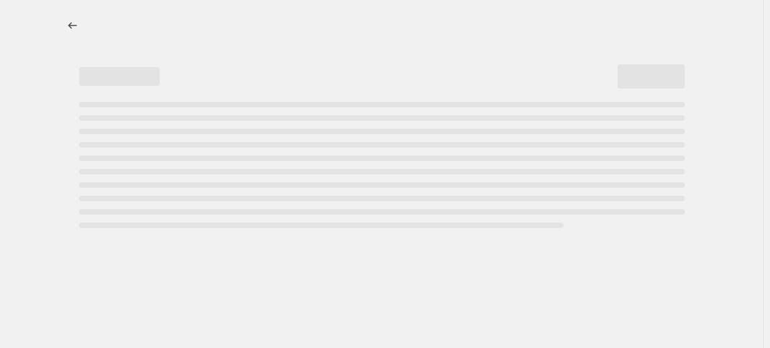
select select ">"
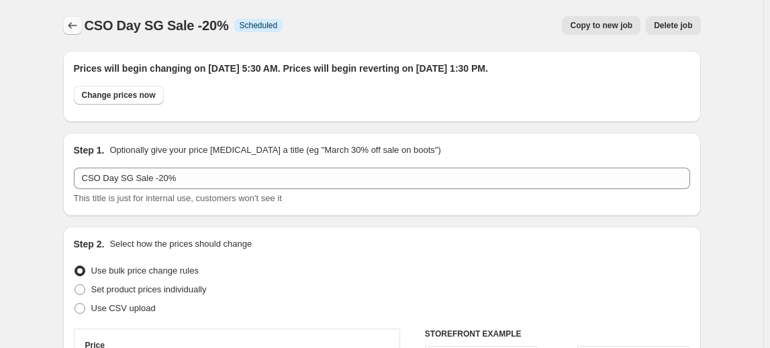
click at [74, 27] on icon "Price change jobs" at bounding box center [72, 25] width 13 height 13
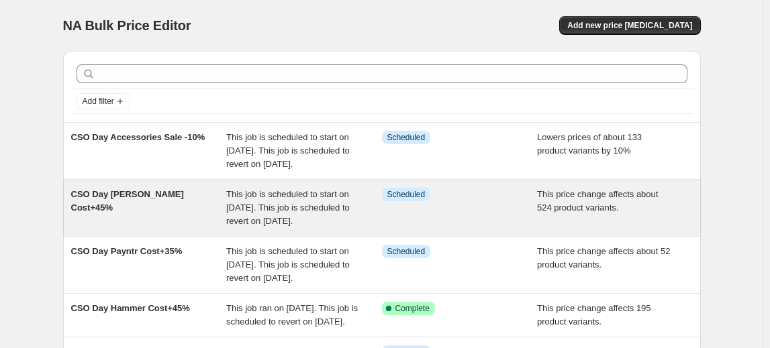
click at [115, 203] on span "CSO Day [PERSON_NAME] Cost+45%" at bounding box center [127, 200] width 113 height 23
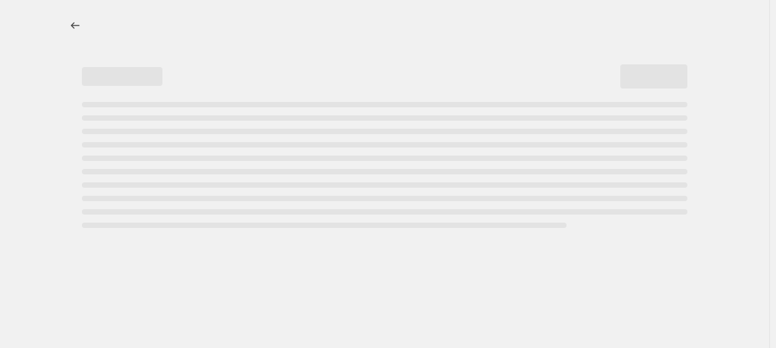
select select "pc"
select select "no_change"
select select "vendor"
select select "product_status"
select select "inventory_quantity"
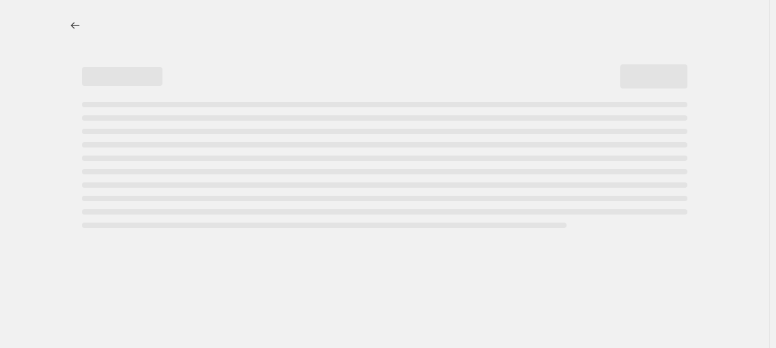
select select ">"
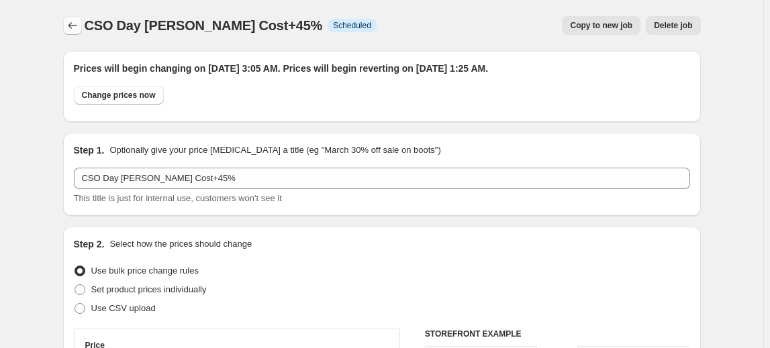
click at [79, 29] on icon "Price change jobs" at bounding box center [72, 25] width 13 height 13
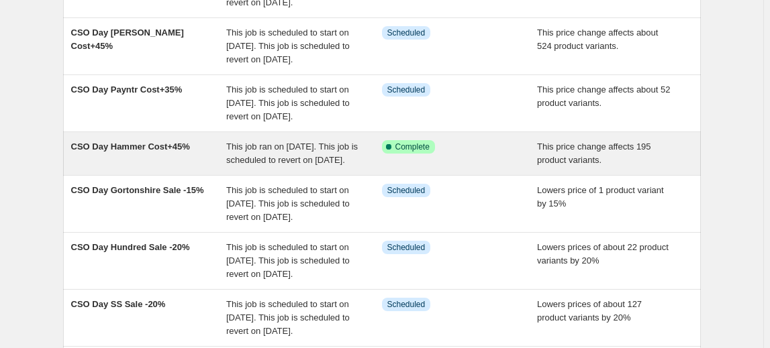
scroll to position [183, 0]
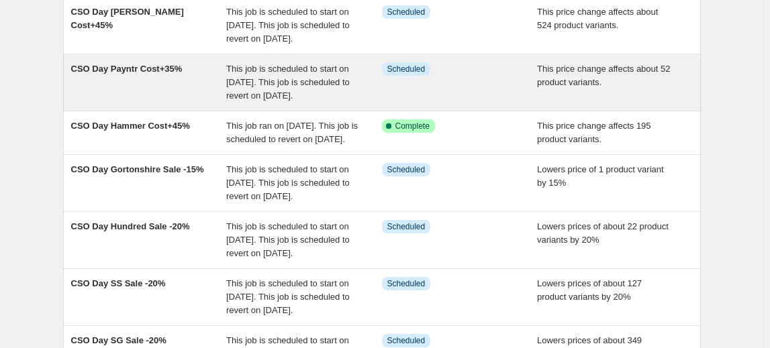
click at [150, 74] on span "CSO Day Payntr Cost+35%" at bounding box center [126, 69] width 111 height 10
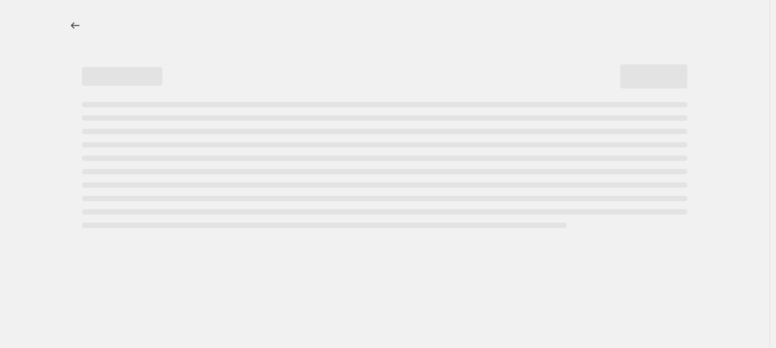
select select "pc"
select select "no_change"
select select "vendor"
select select "product_status"
select select "inventory_quantity"
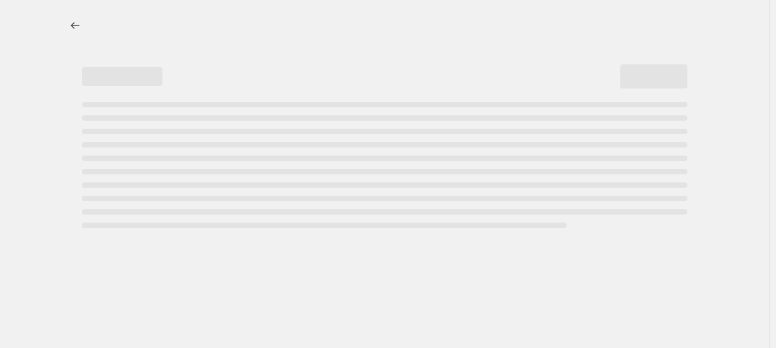
select select ">"
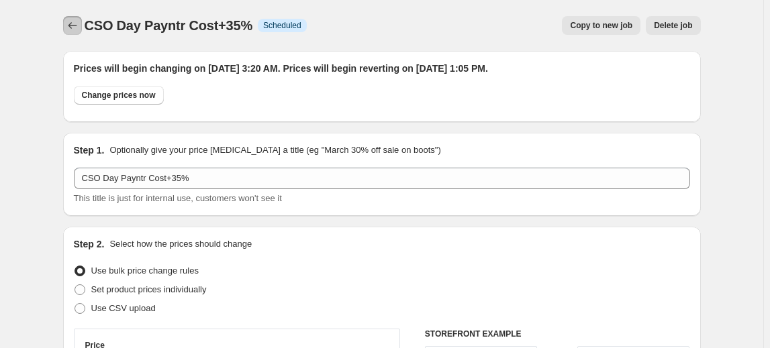
click at [74, 25] on icon "Price change jobs" at bounding box center [72, 25] width 9 height 7
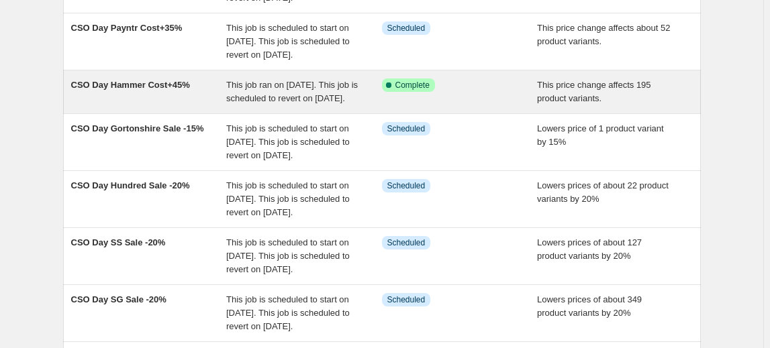
scroll to position [244, 0]
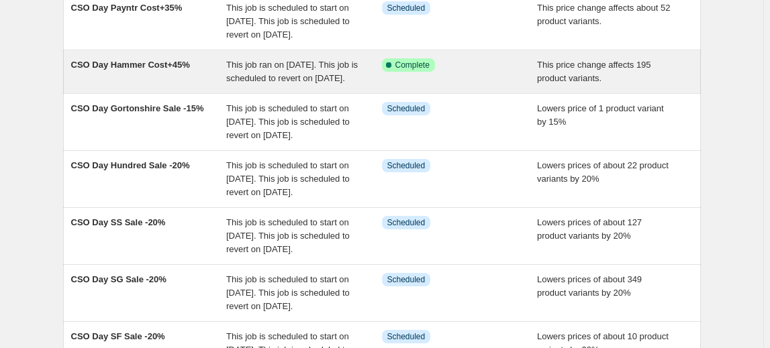
click at [144, 70] on span "CSO Day Hammer Cost+45%" at bounding box center [130, 65] width 119 height 10
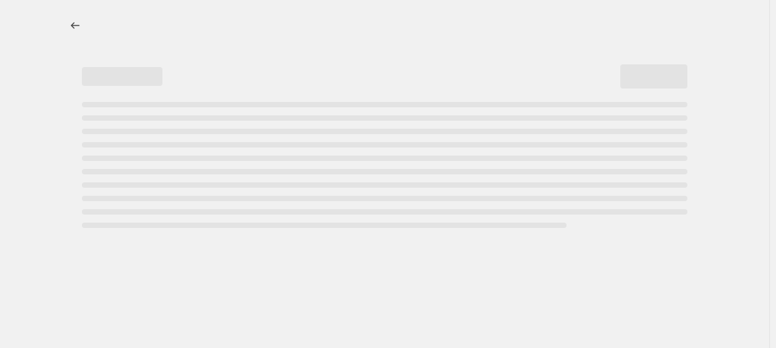
select select "pc"
select select "no_change"
select select "vendor"
select select "product_status"
select select "inventory_quantity"
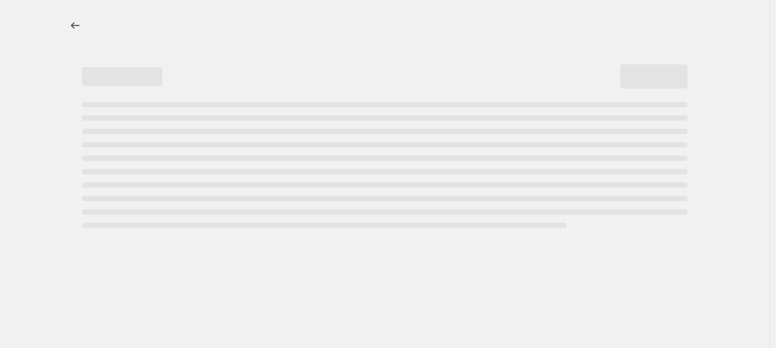
select select ">"
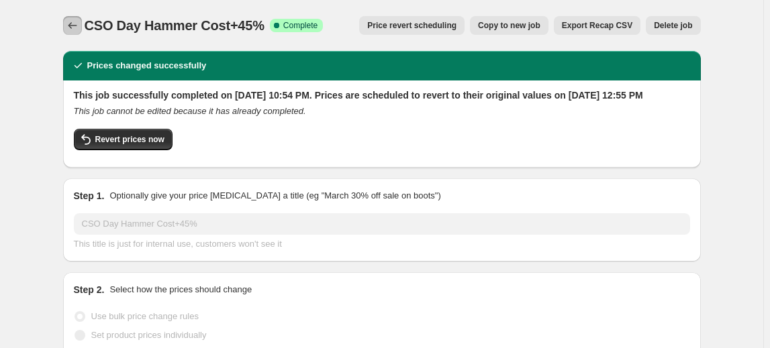
click at [70, 30] on icon "Price change jobs" at bounding box center [72, 25] width 13 height 13
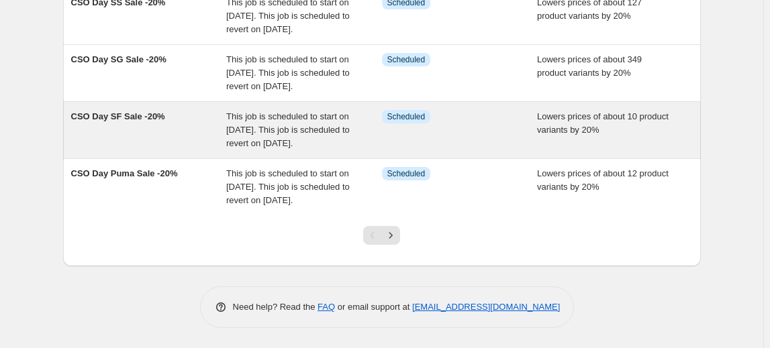
scroll to position [595, 0]
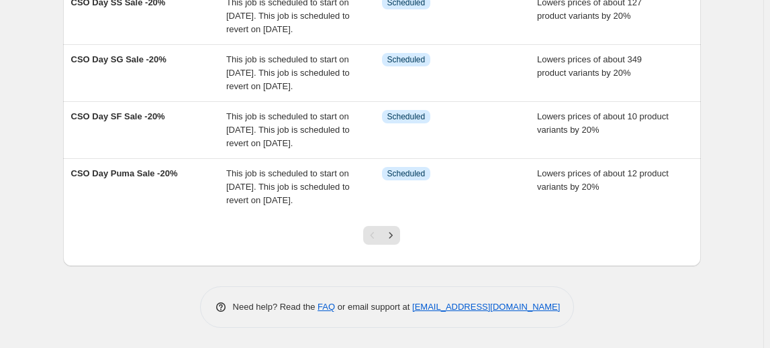
click at [374, 238] on div "Pagination" at bounding box center [372, 235] width 19 height 19
click at [393, 234] on icon "Next" at bounding box center [390, 235] width 3 height 6
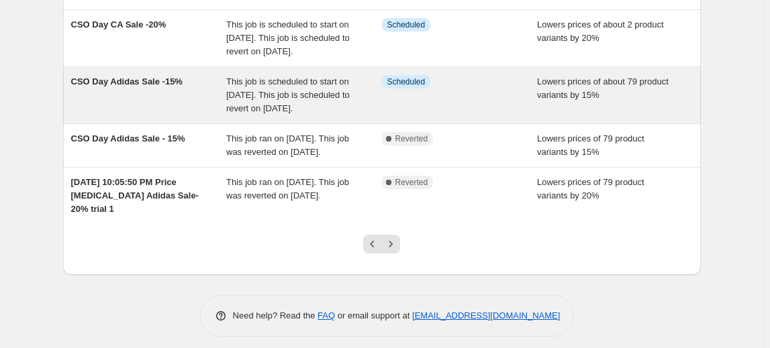
scroll to position [549, 0]
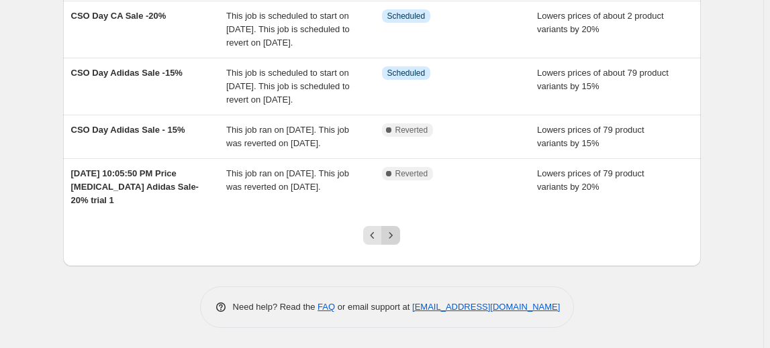
click at [397, 242] on icon "Next" at bounding box center [390, 235] width 13 height 13
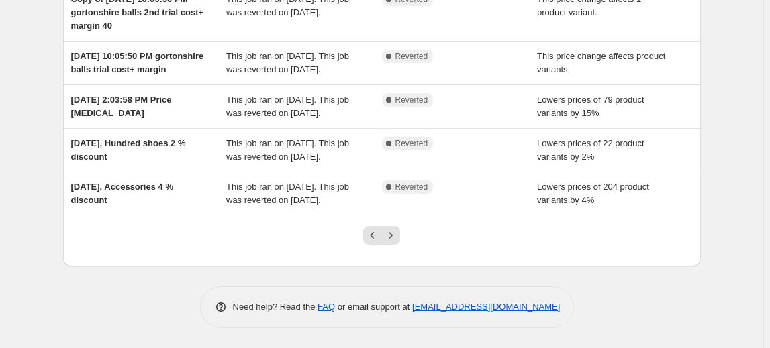
scroll to position [501, 0]
click at [377, 240] on icon "Previous" at bounding box center [372, 235] width 13 height 13
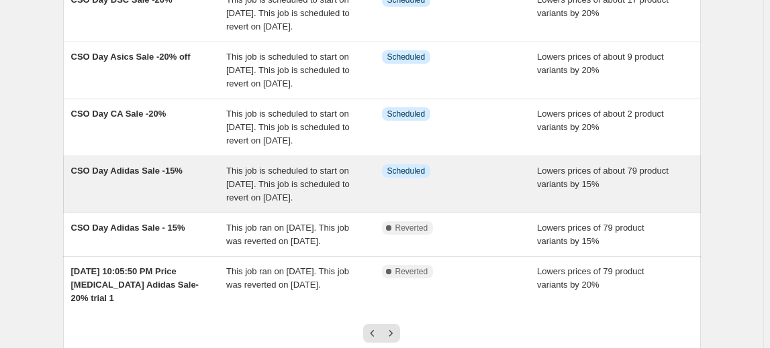
scroll to position [581, 0]
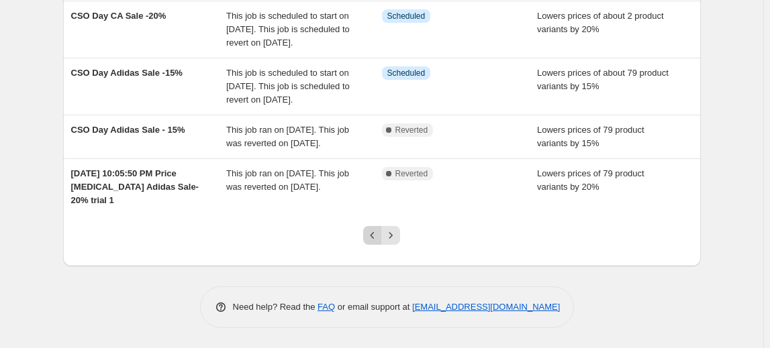
click at [370, 244] on button "Previous" at bounding box center [372, 235] width 19 height 19
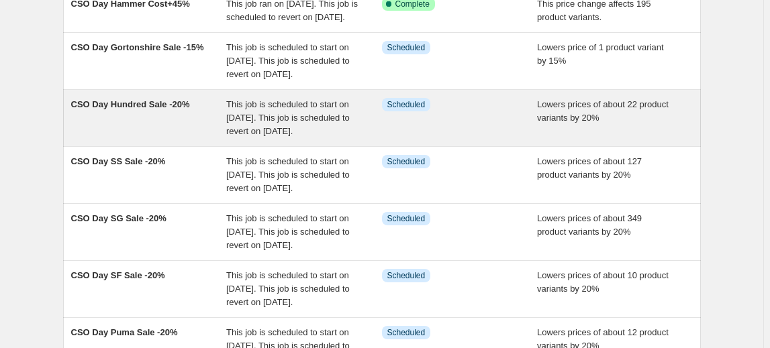
scroll to position [366, 0]
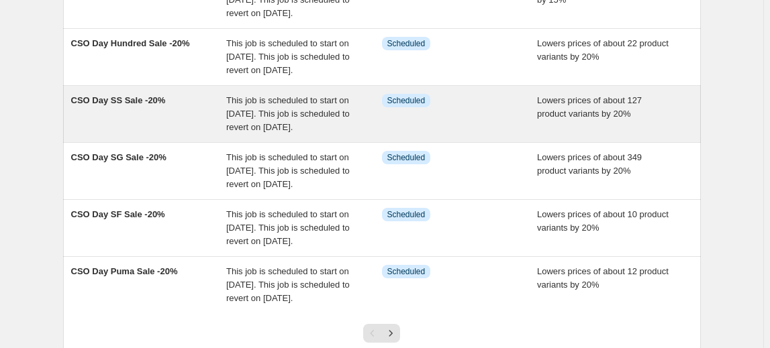
click at [150, 105] on span "CSO Day SS Sale -20%" at bounding box center [118, 100] width 95 height 10
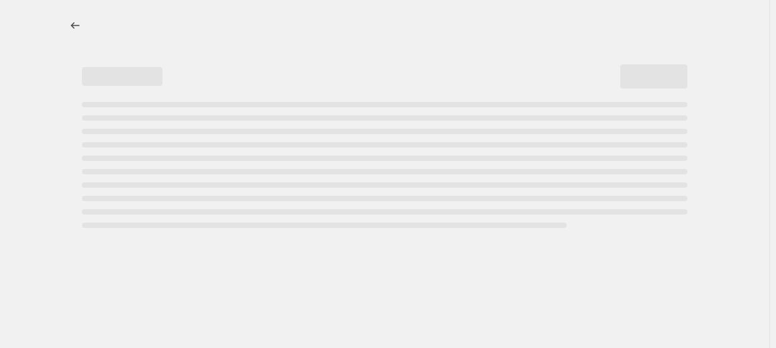
select select "percentage"
select select "no_change"
select select "vendor"
select select "product_status"
select select "inventory_quantity"
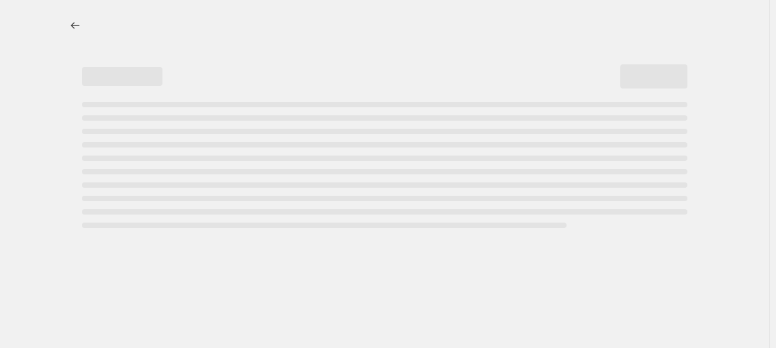
select select ">"
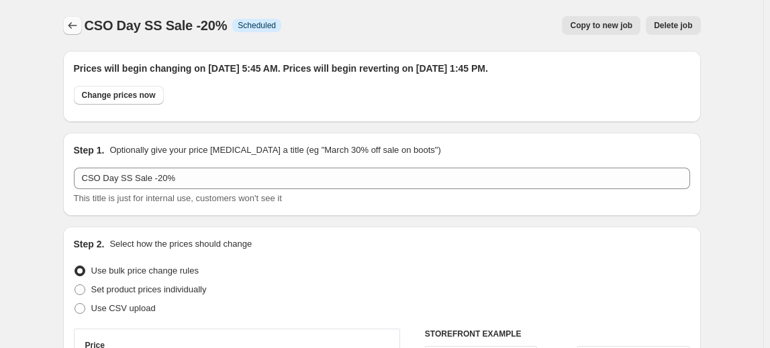
click at [66, 24] on button "Price change jobs" at bounding box center [72, 25] width 19 height 19
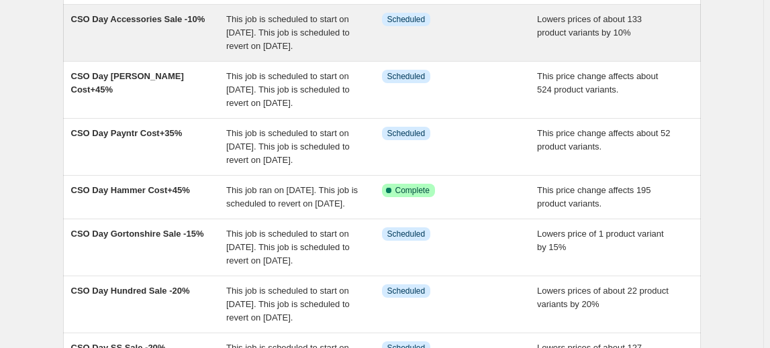
scroll to position [121, 0]
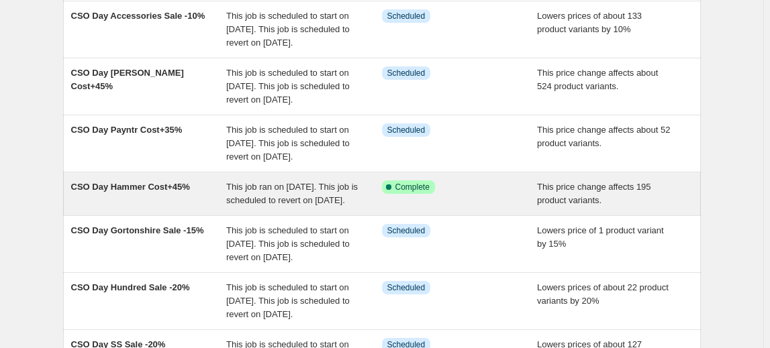
click at [105, 192] on span "CSO Day Hammer Cost+45%" at bounding box center [130, 187] width 119 height 10
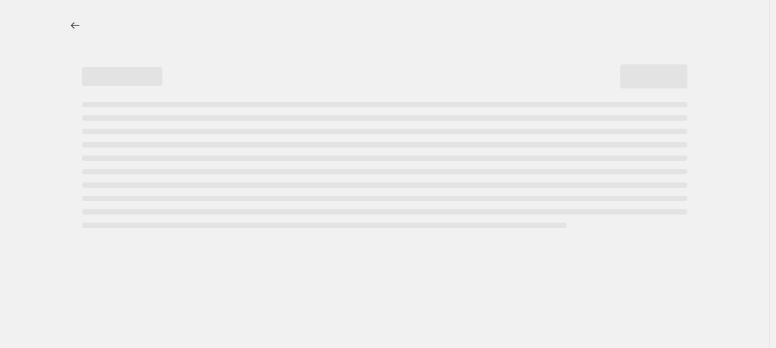
select select "pc"
select select "no_change"
select select "vendor"
select select "product_status"
select select "inventory_quantity"
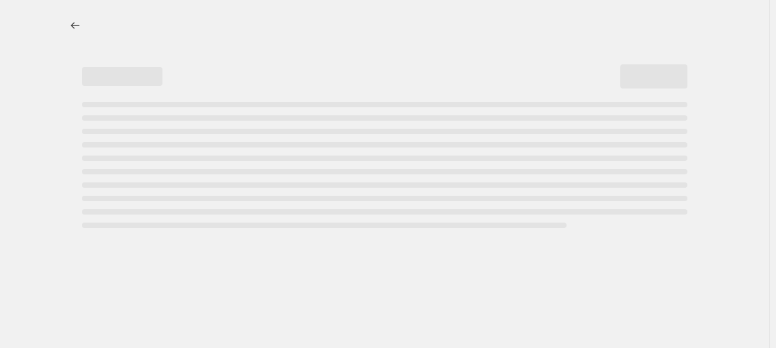
select select ">"
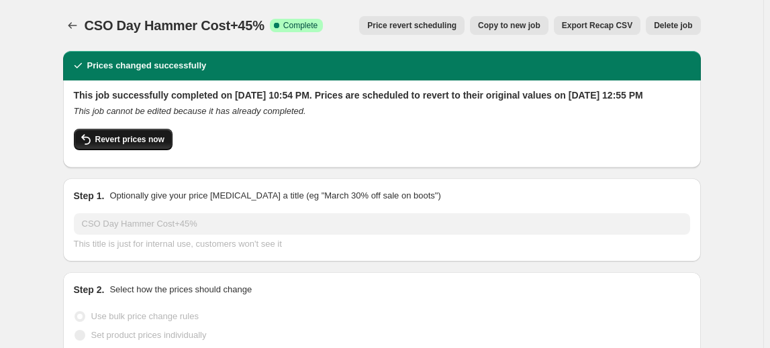
click at [152, 145] on span "Revert prices now" at bounding box center [129, 139] width 69 height 11
checkbox input "false"
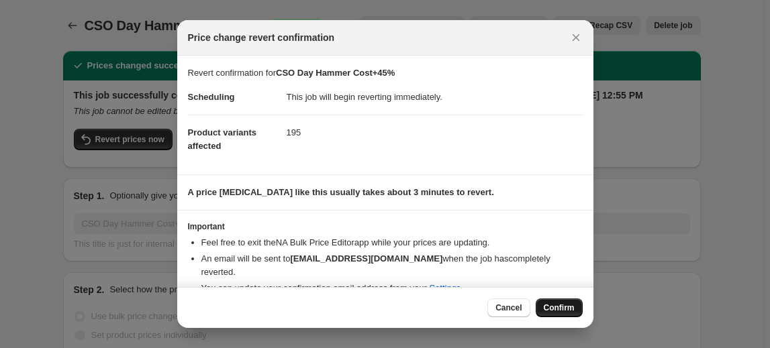
click at [558, 305] on span "Confirm" at bounding box center [559, 308] width 31 height 11
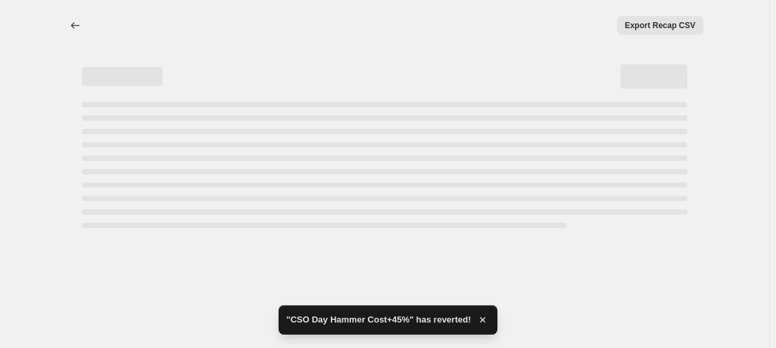
select select "pc"
select select "no_change"
select select "vendor"
select select "product_status"
select select "inventory_quantity"
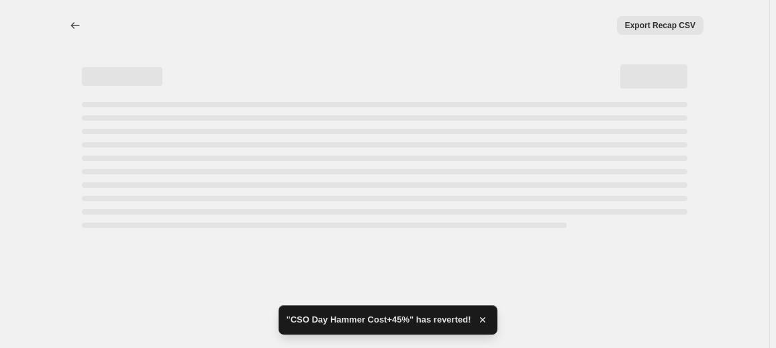
select select ">"
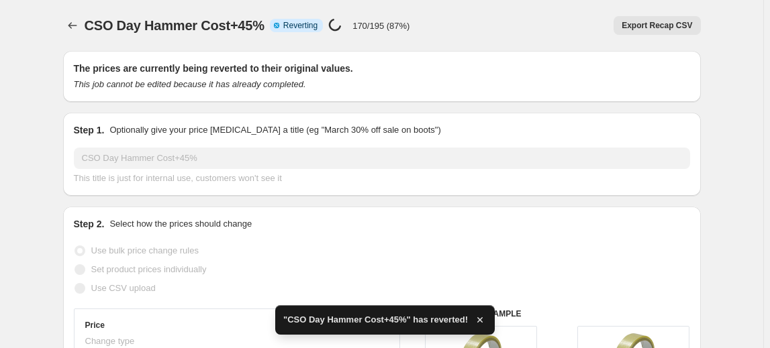
checkbox input "true"
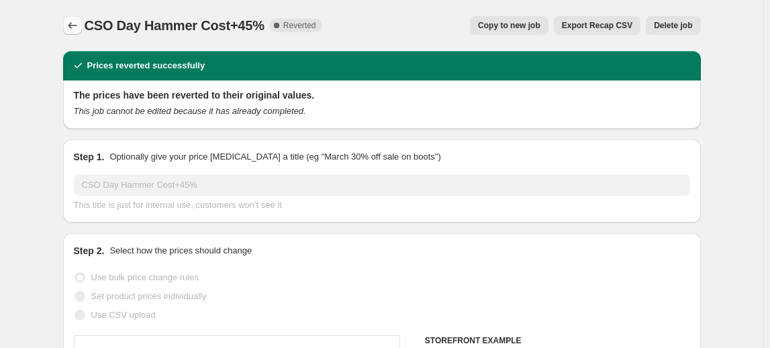
click at [73, 29] on icon "Price change jobs" at bounding box center [72, 25] width 13 height 13
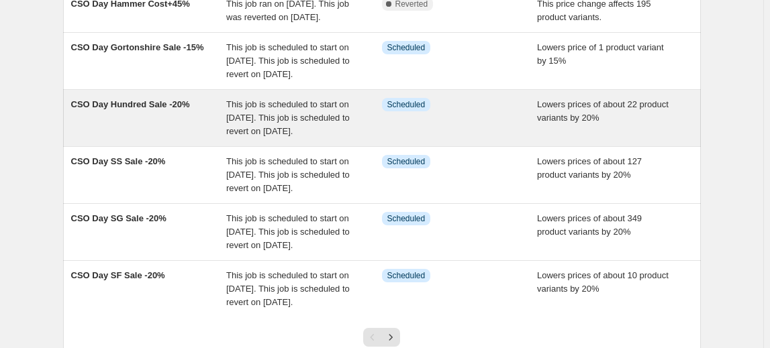
scroll to position [427, 0]
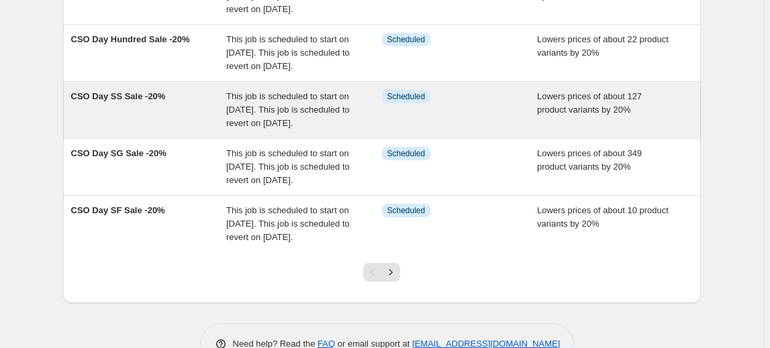
click at [152, 101] on span "CSO Day SS Sale -20%" at bounding box center [118, 96] width 95 height 10
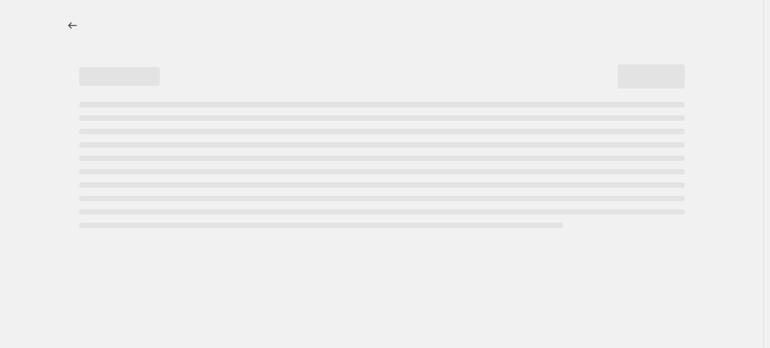
select select "percentage"
select select "no_change"
select select "vendor"
select select "product_status"
select select "inventory_quantity"
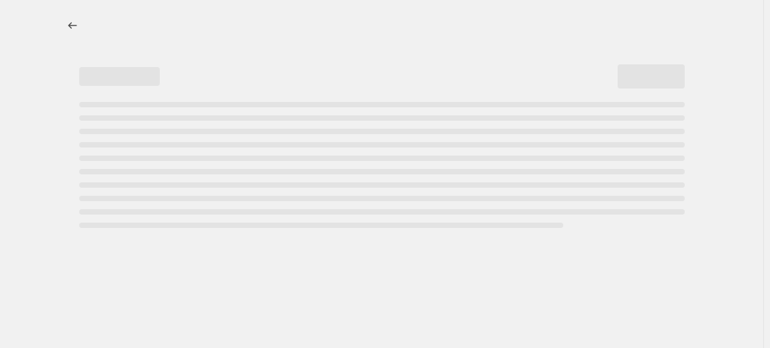
select select ">"
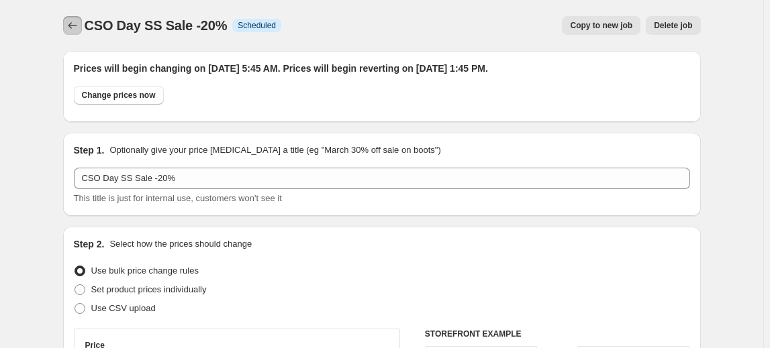
click at [82, 28] on button "Price change jobs" at bounding box center [72, 25] width 19 height 19
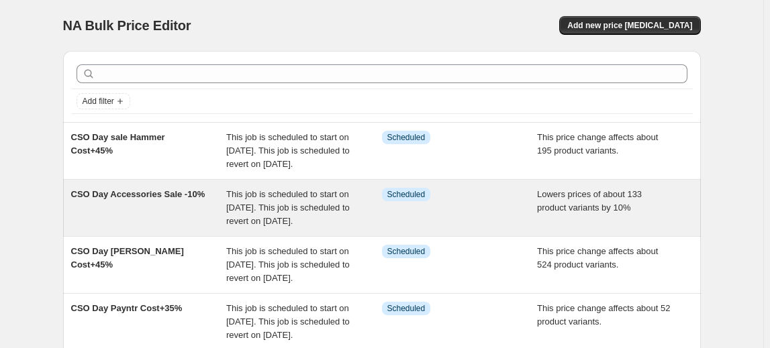
click at [152, 199] on span "CSO Day Accessories Sale -10%" at bounding box center [138, 194] width 134 height 10
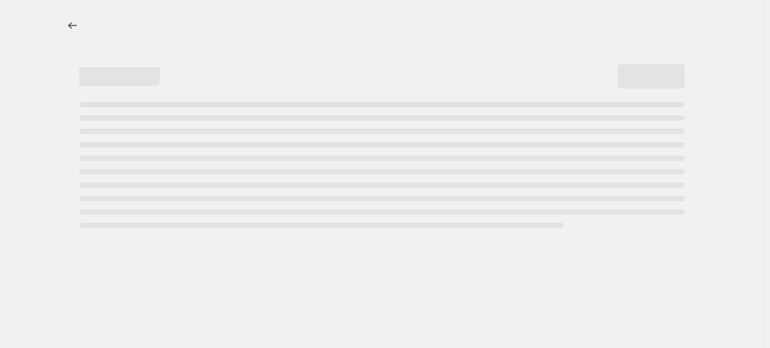
select select "percentage"
select select "no_change"
select select "collection"
select select "product_status"
select select "inventory_quantity"
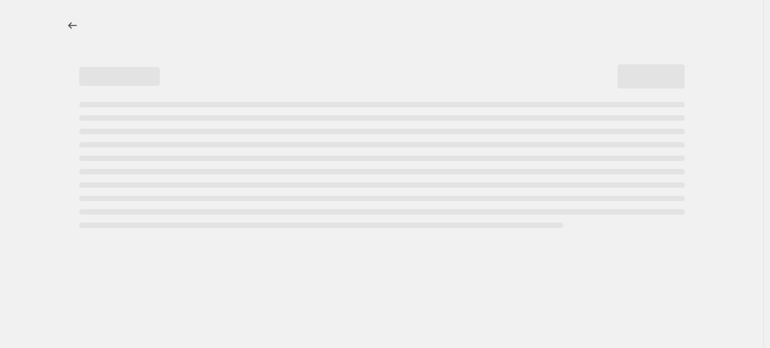
select select ">"
select select "vendor"
select select "not_equal"
select select "vendor"
select select "not_equal"
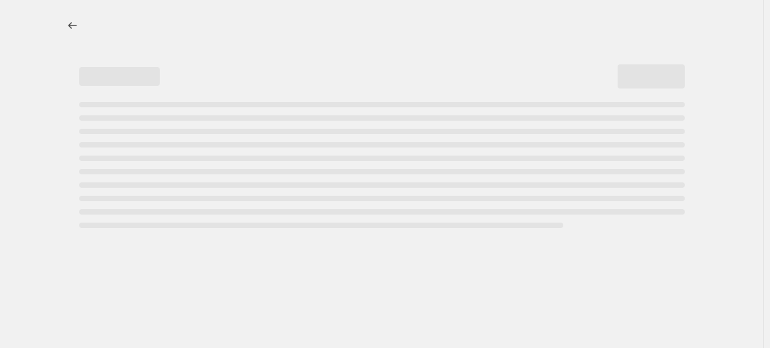
select select "vendor"
select select "not_equal"
select select "vendor"
select select "not_equal"
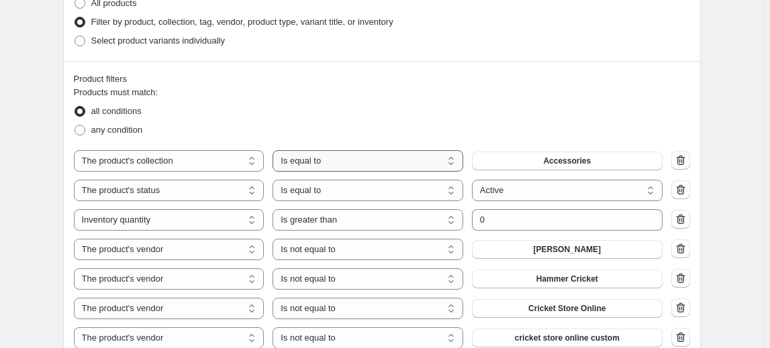
scroll to position [793, 0]
